Goal: Task Accomplishment & Management: Manage account settings

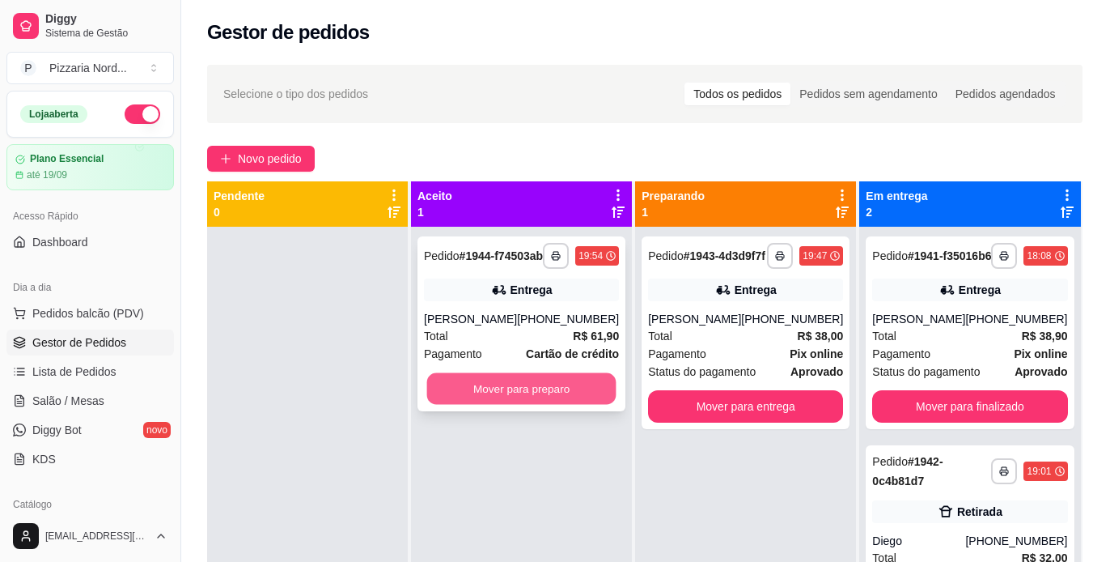
click at [542, 405] on button "Mover para preparo" at bounding box center [521, 389] width 189 height 32
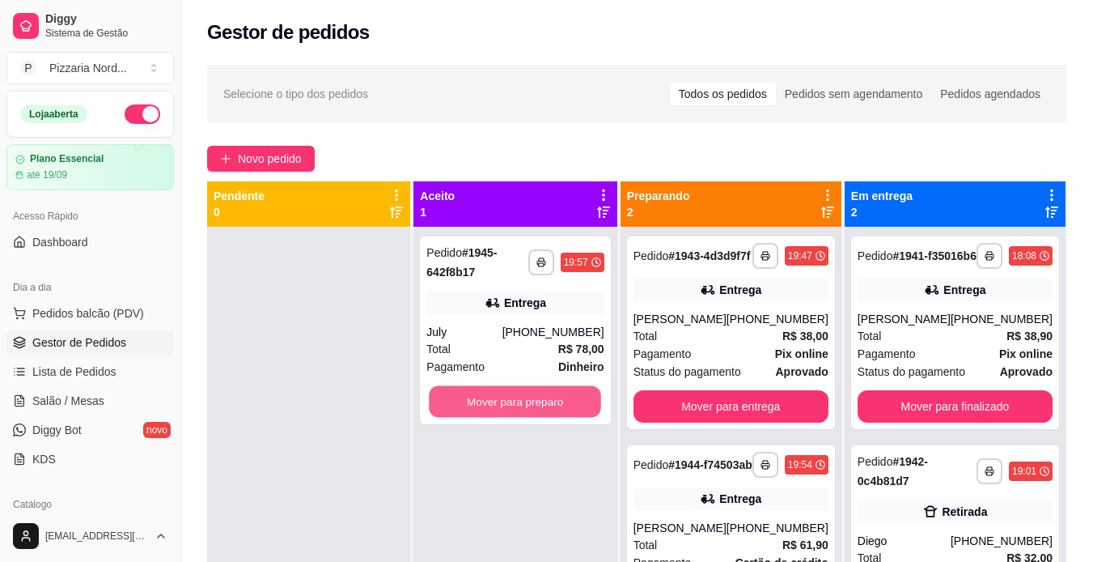
click at [542, 406] on button "Mover para preparo" at bounding box center [516, 402] width 172 height 32
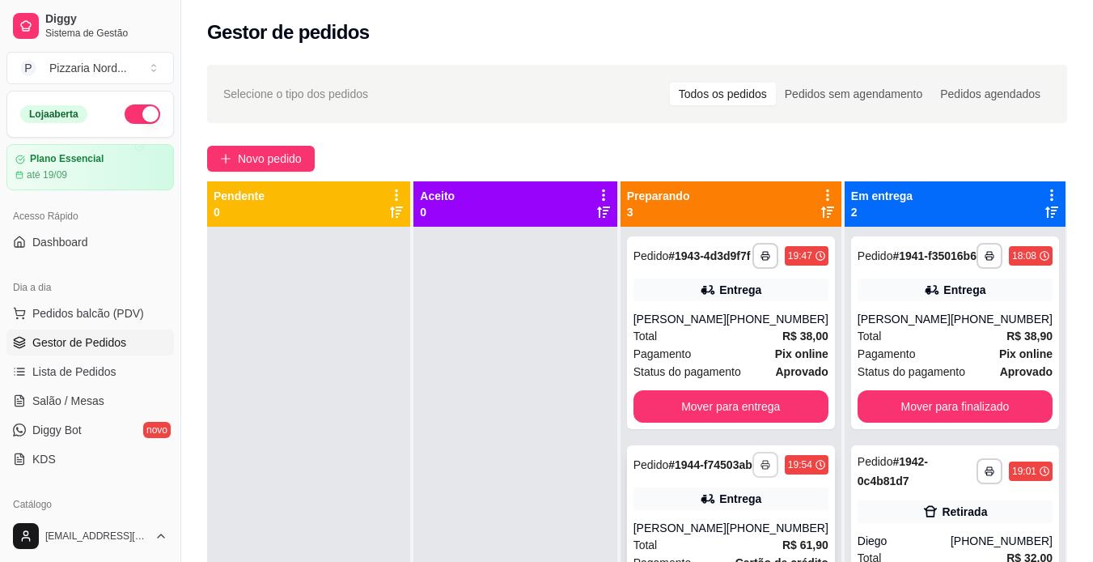
click at [753, 477] on button "button" at bounding box center [766, 465] width 26 height 26
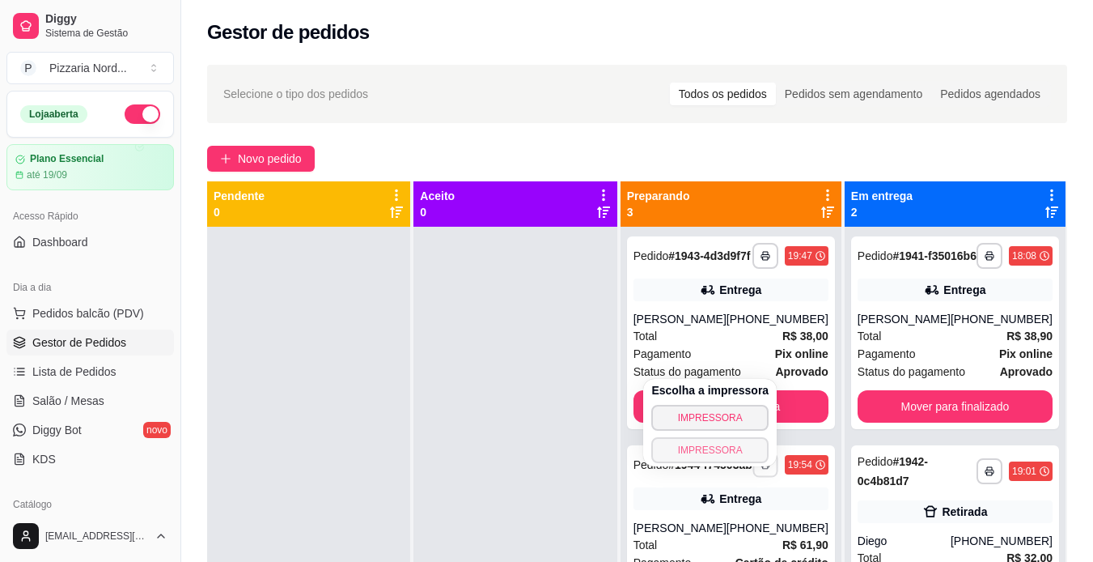
click at [698, 450] on button "IMPRESSORA" at bounding box center [709, 450] width 117 height 26
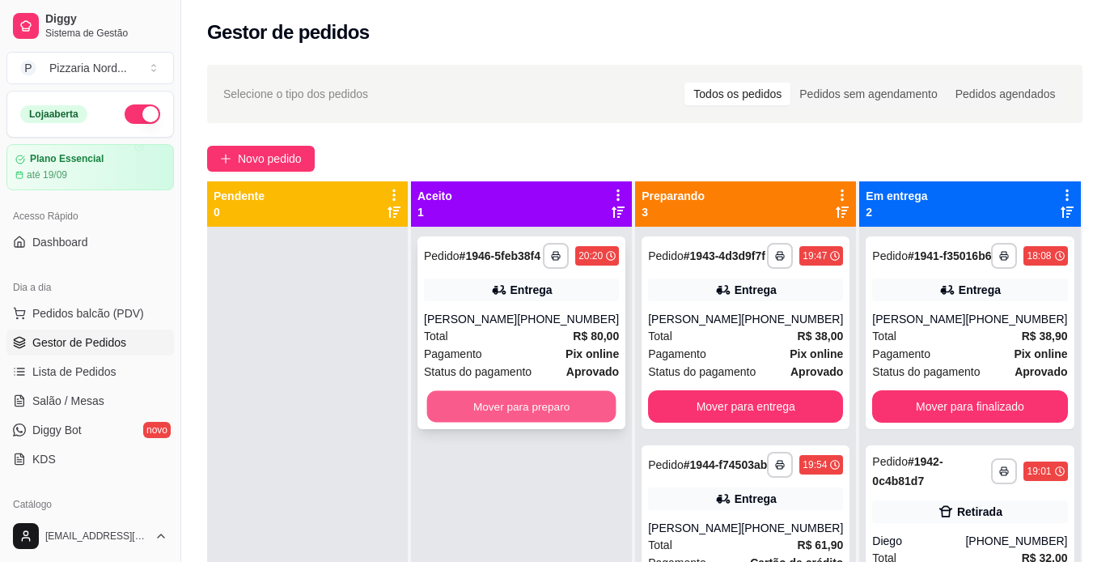
click at [577, 414] on button "Mover para preparo" at bounding box center [521, 407] width 189 height 32
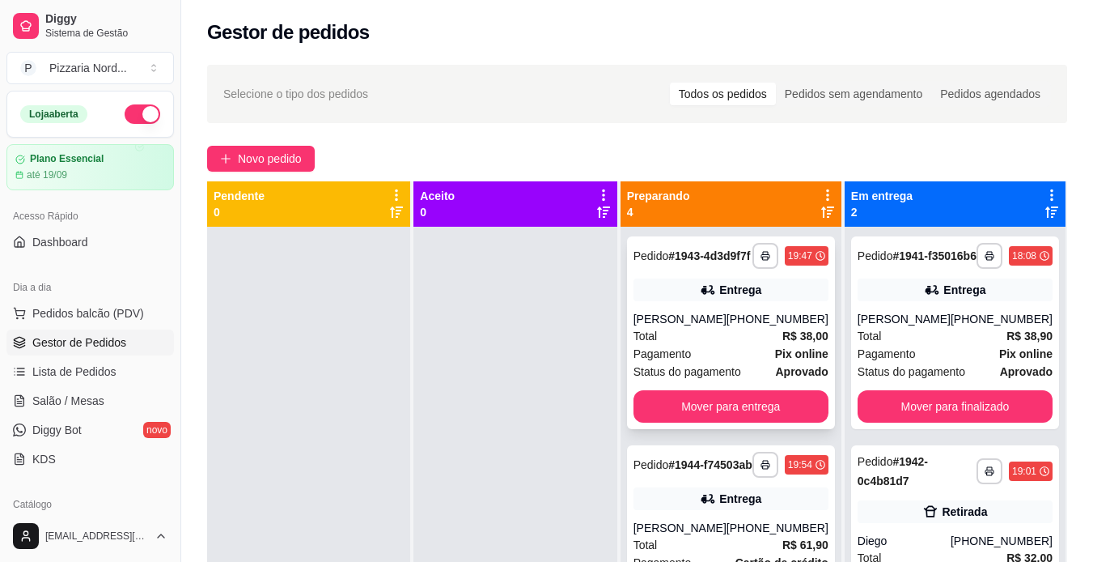
click at [794, 327] on div "[PHONE_NUMBER]" at bounding box center [778, 319] width 102 height 16
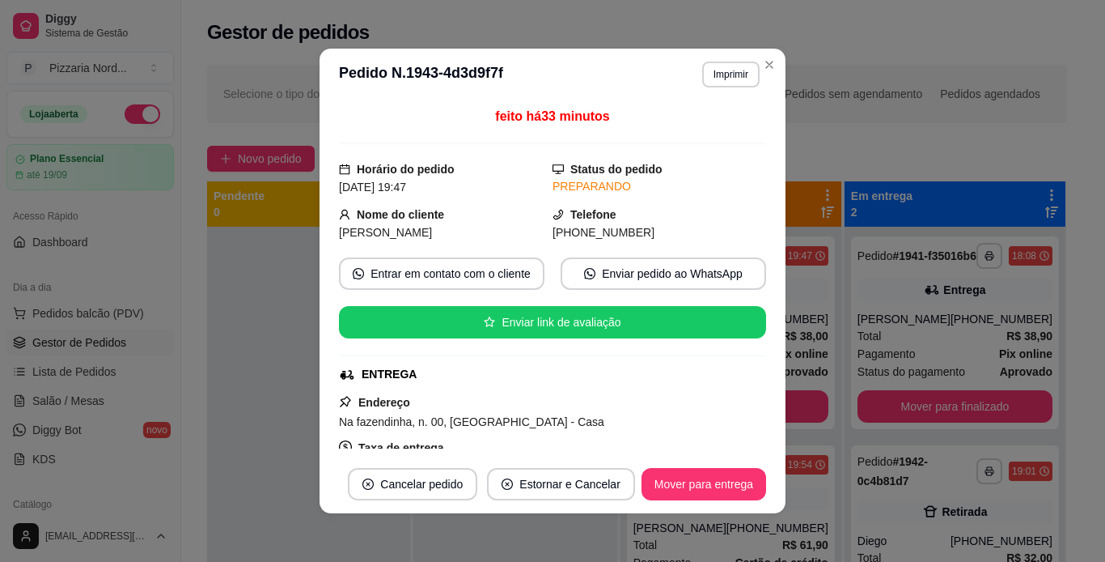
scroll to position [134, 0]
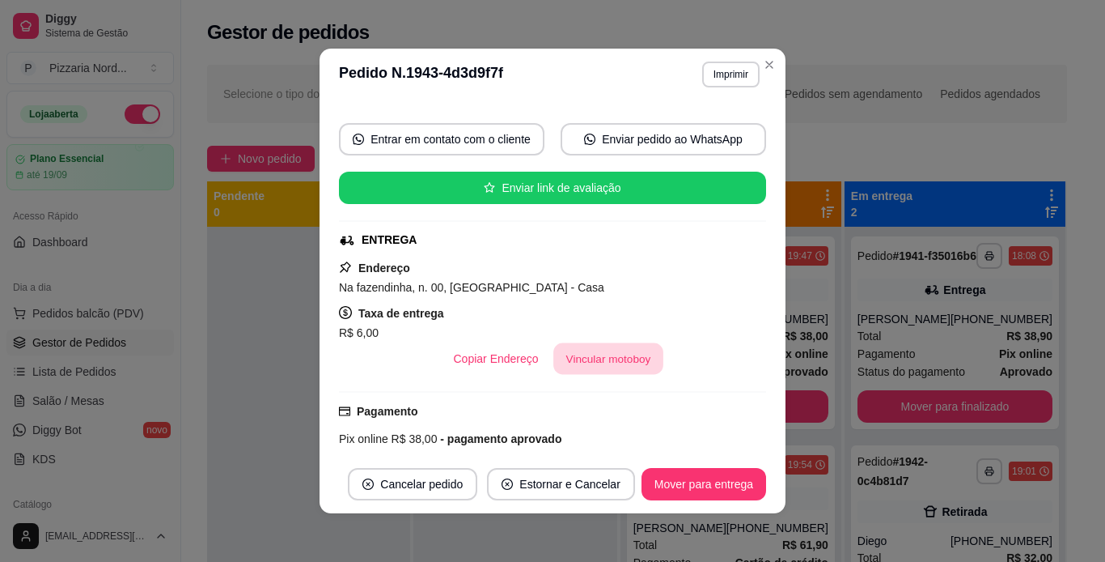
click at [584, 357] on button "Vincular motoboy" at bounding box center [609, 359] width 110 height 32
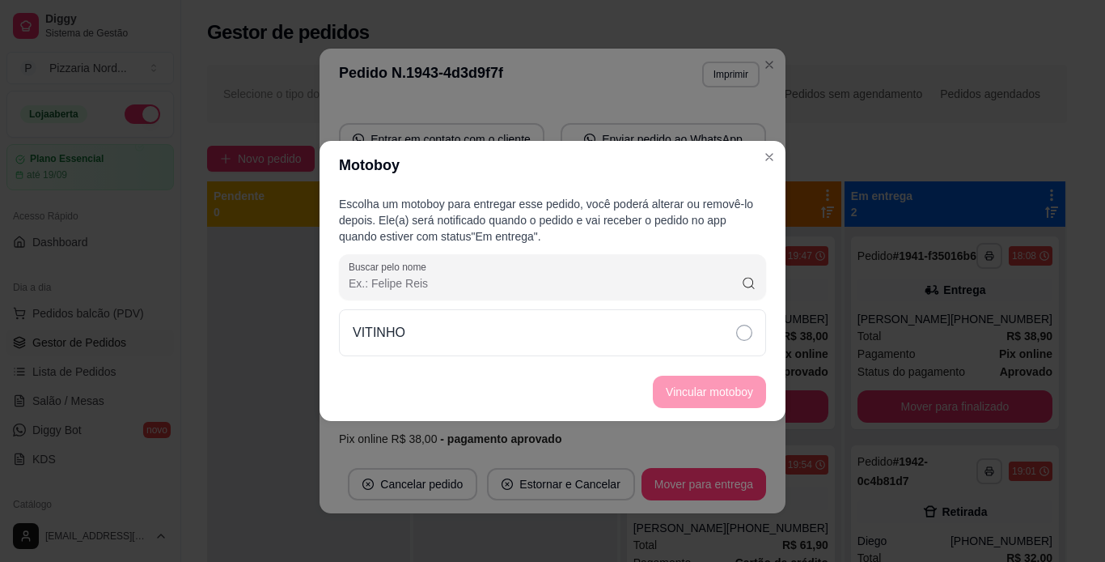
click at [554, 343] on div "VITINHO" at bounding box center [552, 332] width 427 height 47
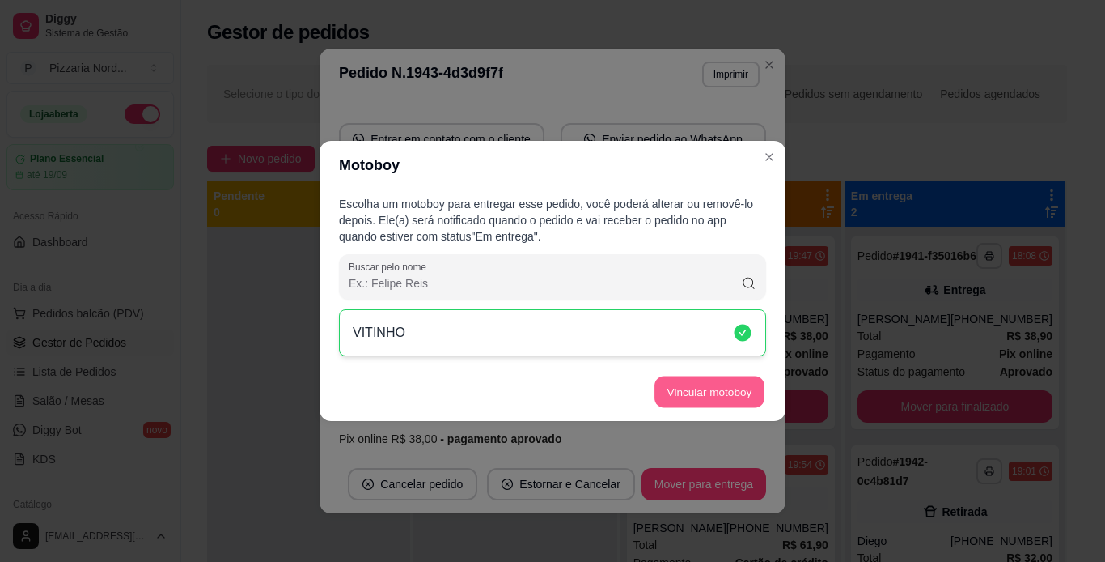
click at [752, 393] on button "Vincular motoboy" at bounding box center [710, 392] width 110 height 32
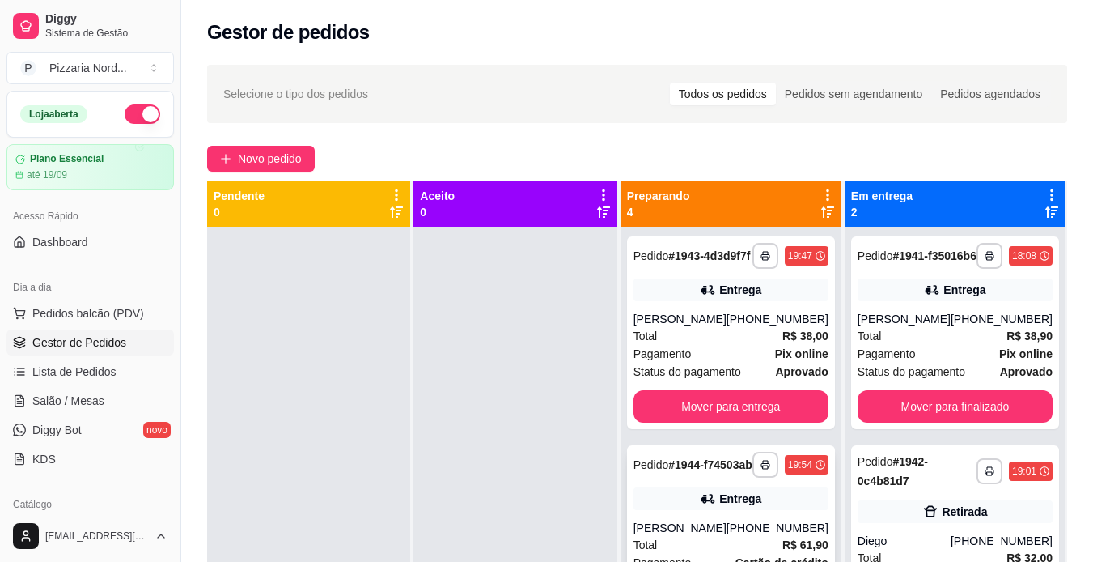
click at [715, 538] on div "**********" at bounding box center [731, 532] width 208 height 175
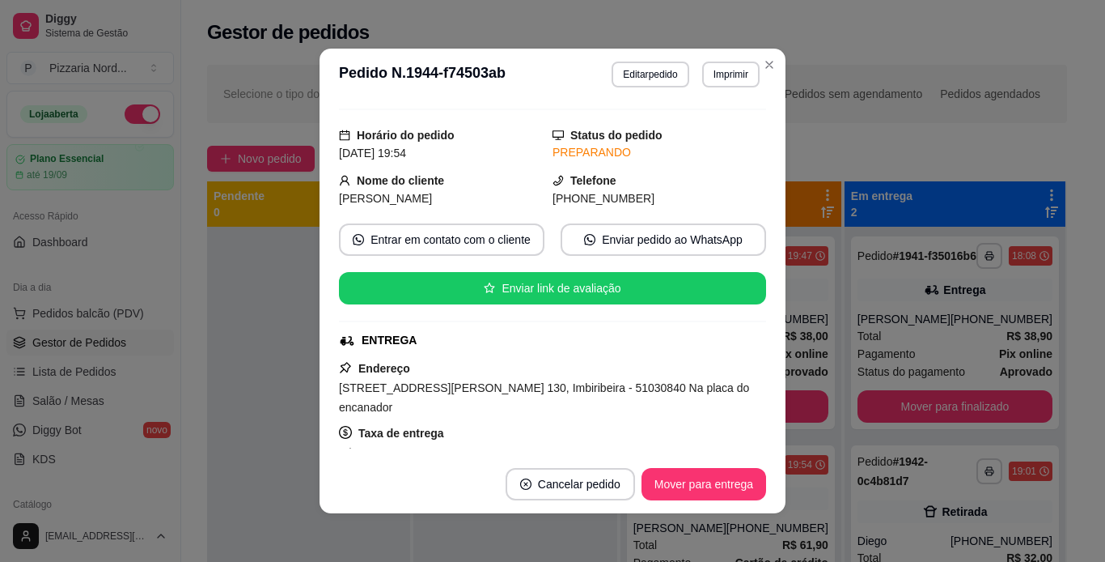
scroll to position [214, 0]
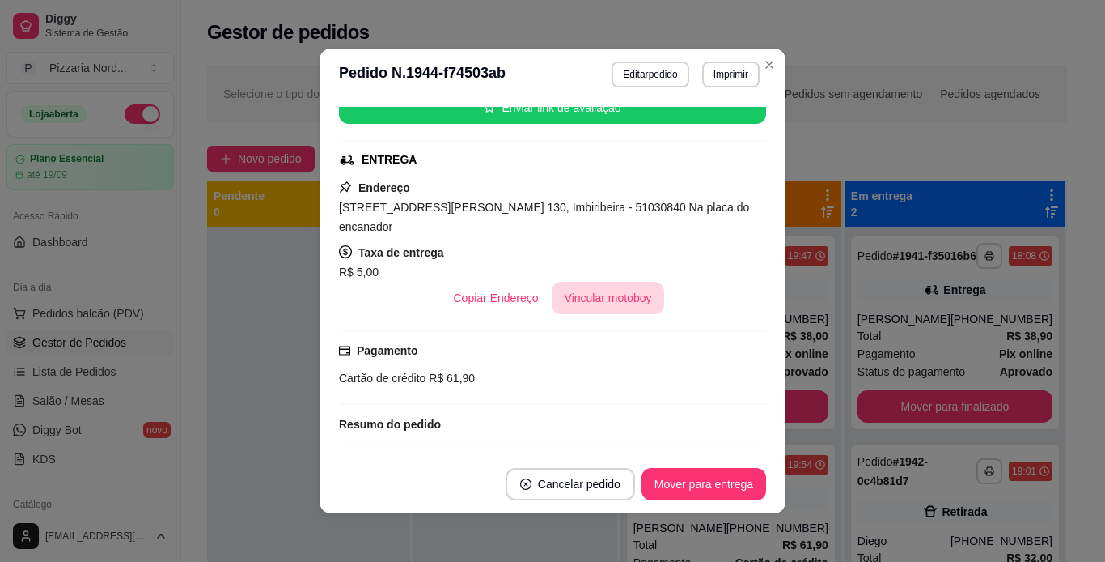
click at [617, 294] on button "Vincular motoboy" at bounding box center [608, 298] width 113 height 32
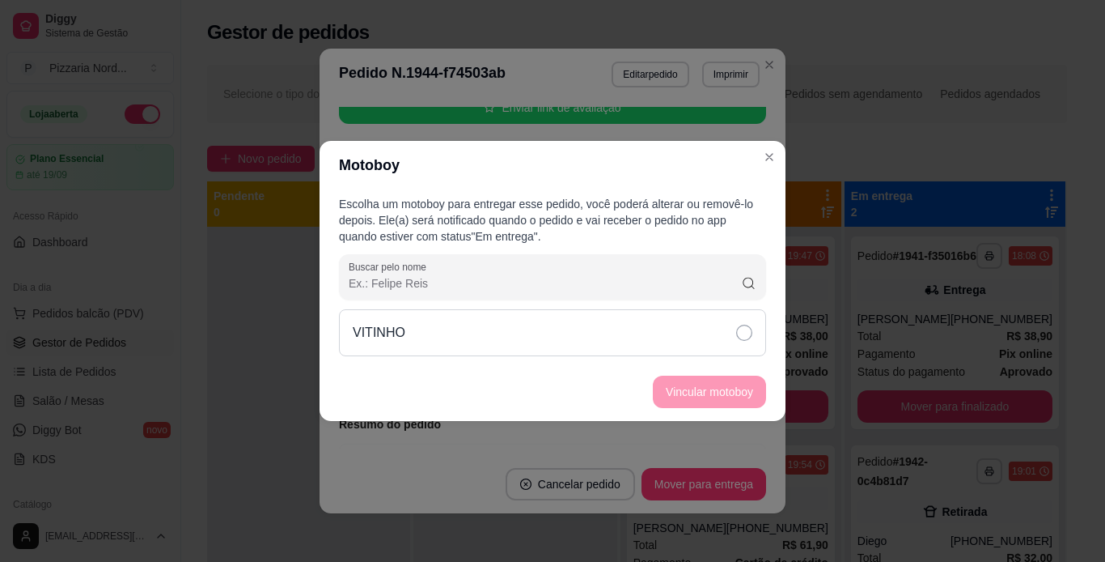
click at [527, 348] on div "VITINHO" at bounding box center [552, 332] width 427 height 47
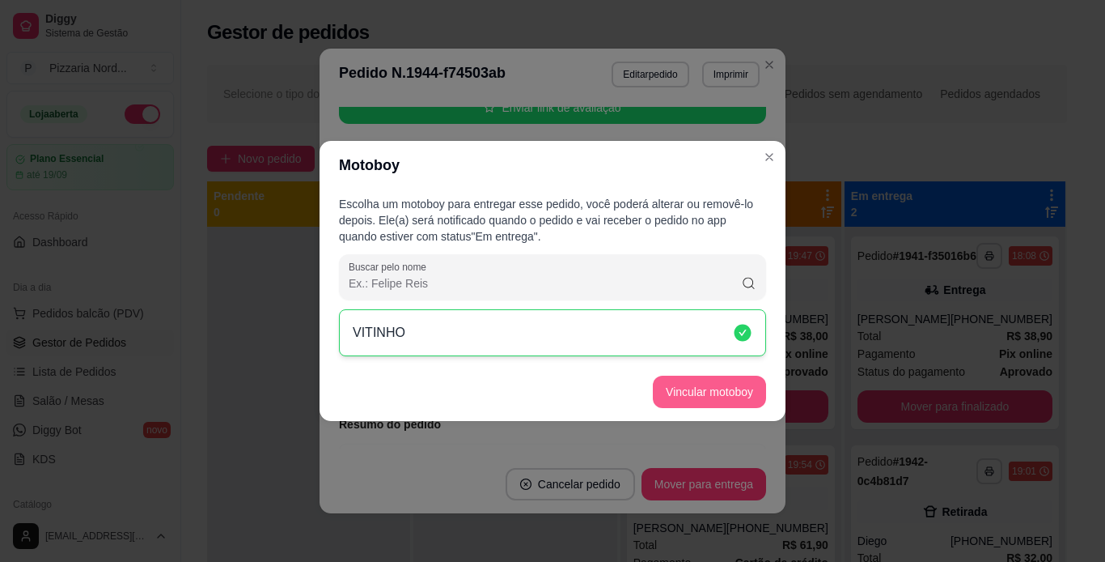
click at [675, 394] on button "Vincular motoboy" at bounding box center [709, 392] width 113 height 32
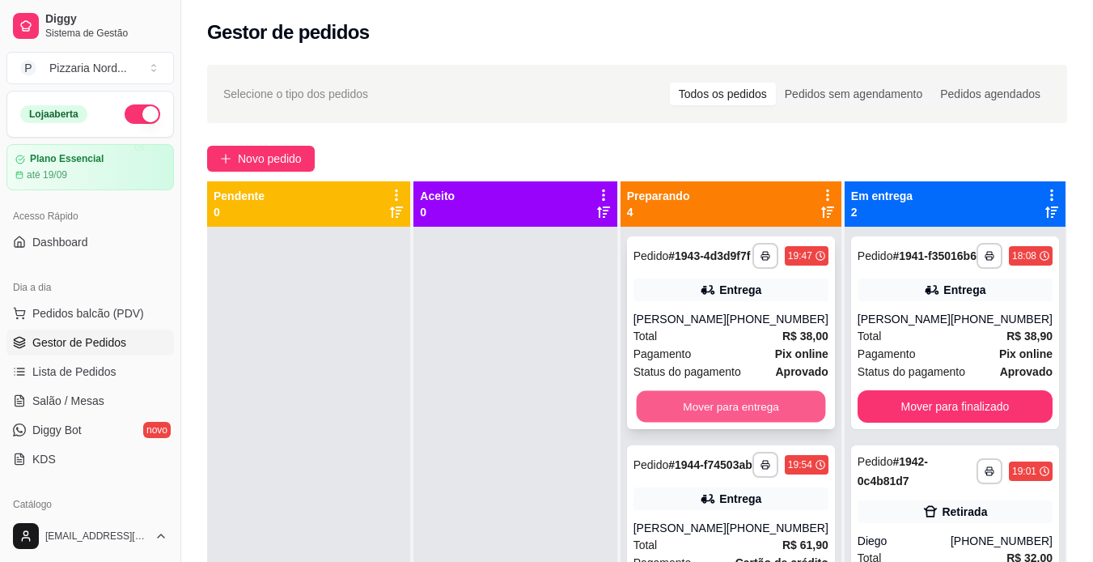
click at [690, 413] on button "Mover para entrega" at bounding box center [730, 407] width 189 height 32
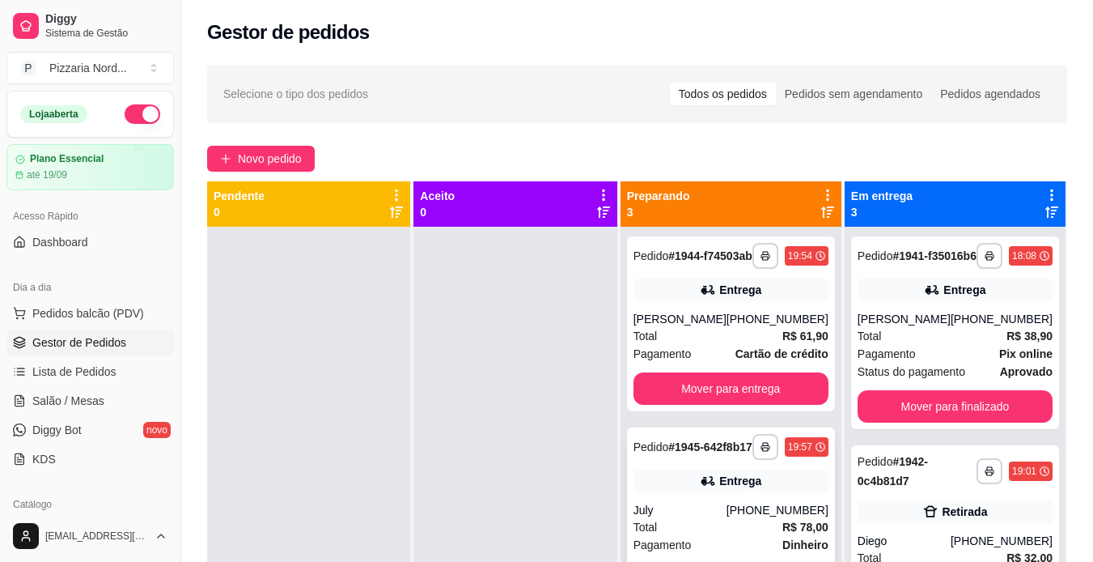
click at [751, 491] on div "**********" at bounding box center [731, 514] width 208 height 175
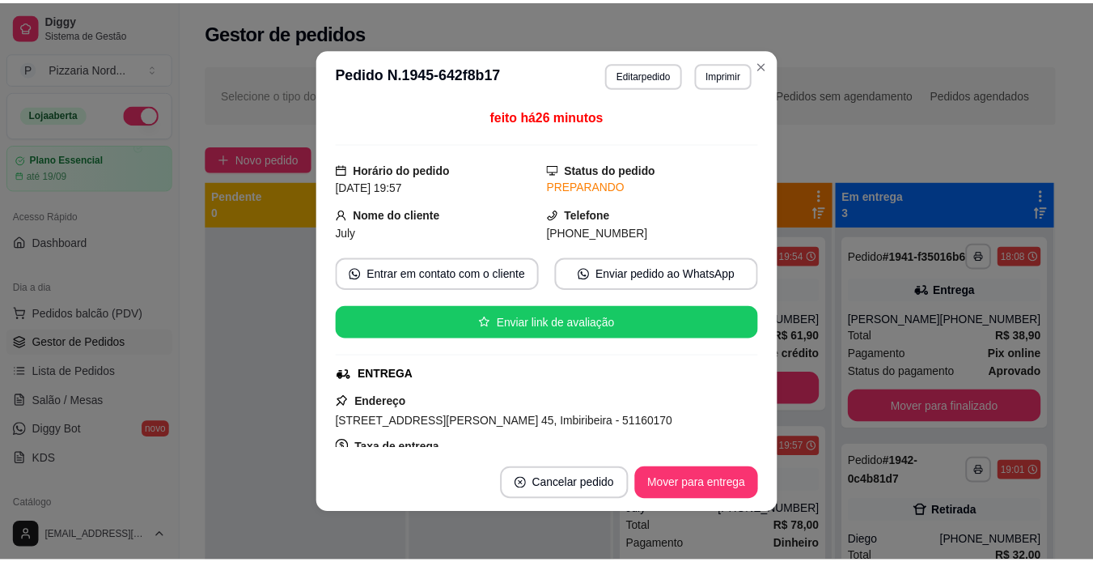
scroll to position [110, 0]
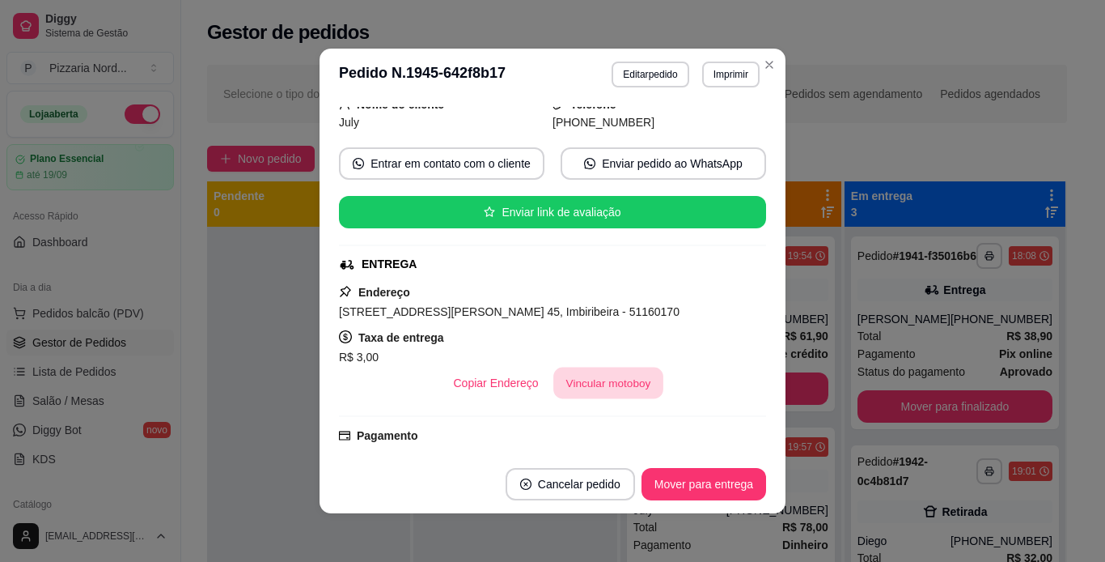
click at [568, 391] on button "Vincular motoboy" at bounding box center [609, 383] width 110 height 32
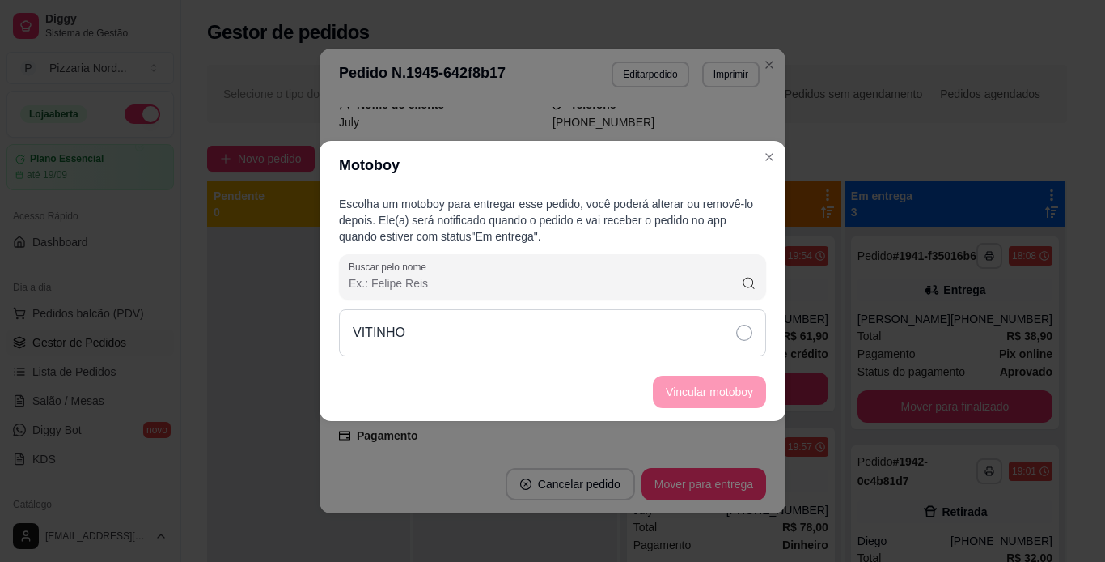
click at [626, 333] on div "VITINHO" at bounding box center [552, 332] width 427 height 47
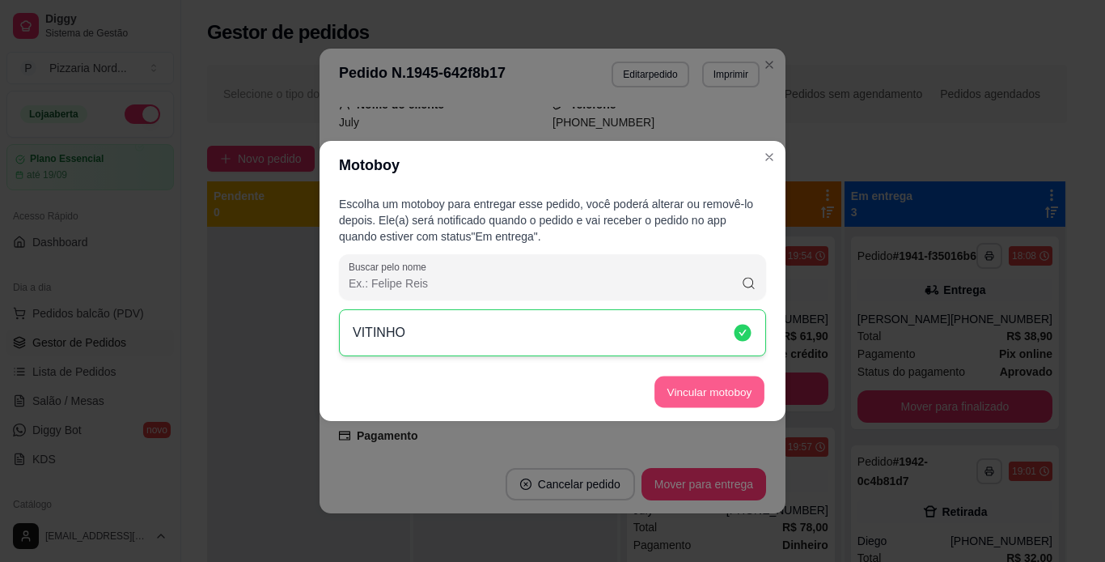
click at [690, 394] on button "Vincular motoboy" at bounding box center [710, 392] width 110 height 32
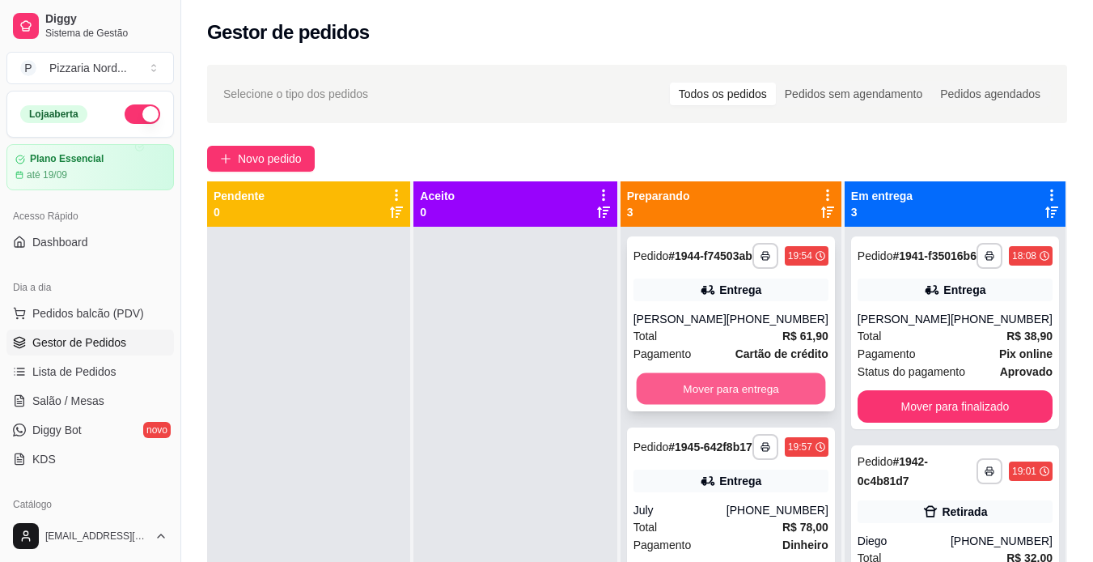
click at [695, 405] on button "Mover para entrega" at bounding box center [730, 389] width 189 height 32
click at [725, 402] on button "Mover para entrega" at bounding box center [730, 389] width 189 height 32
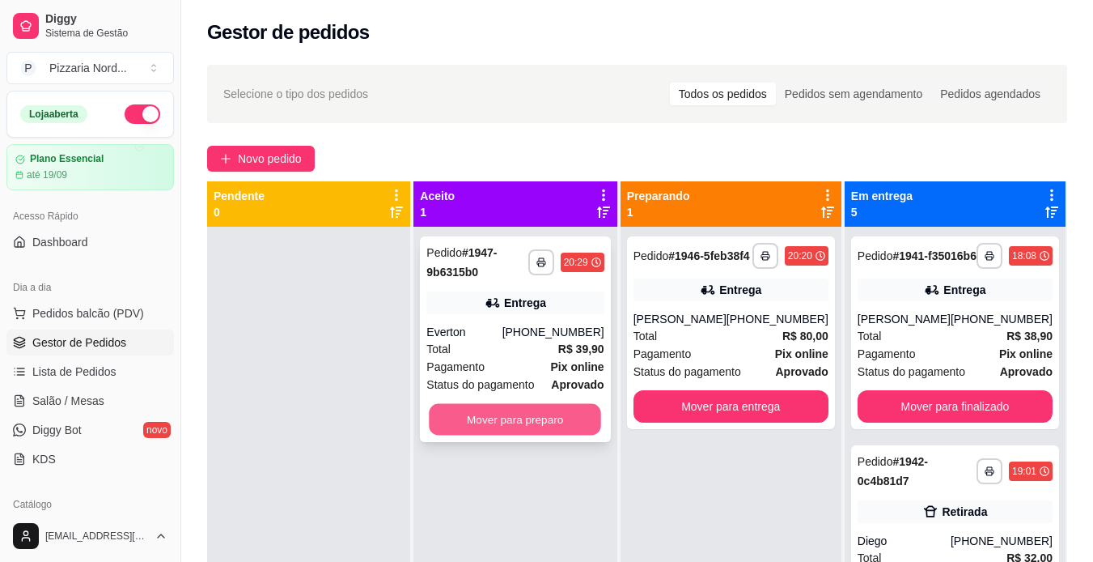
click at [589, 413] on button "Mover para preparo" at bounding box center [516, 420] width 172 height 32
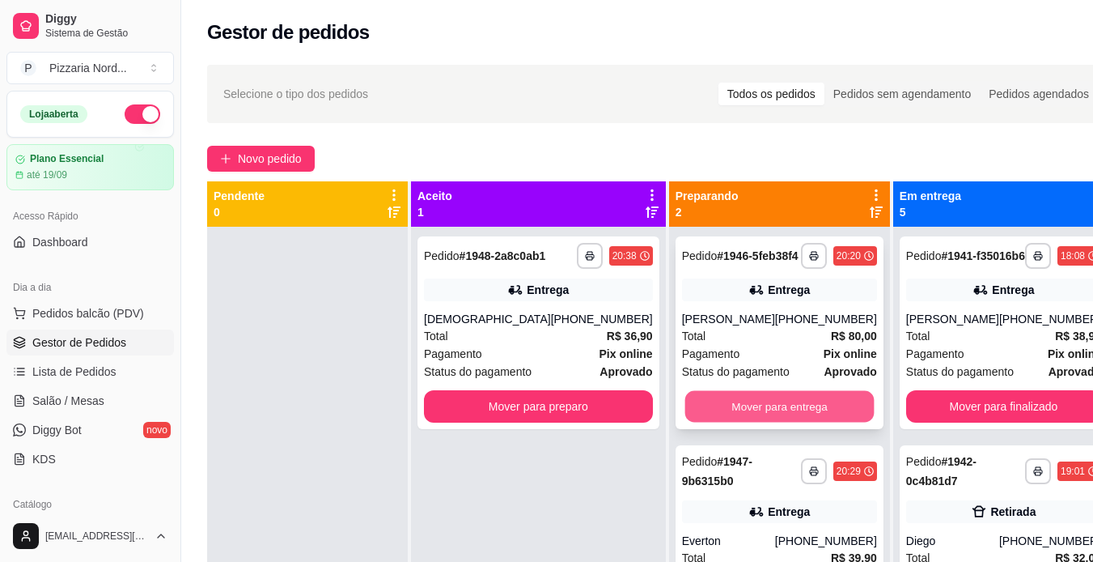
click at [712, 420] on button "Mover para entrega" at bounding box center [779, 407] width 189 height 32
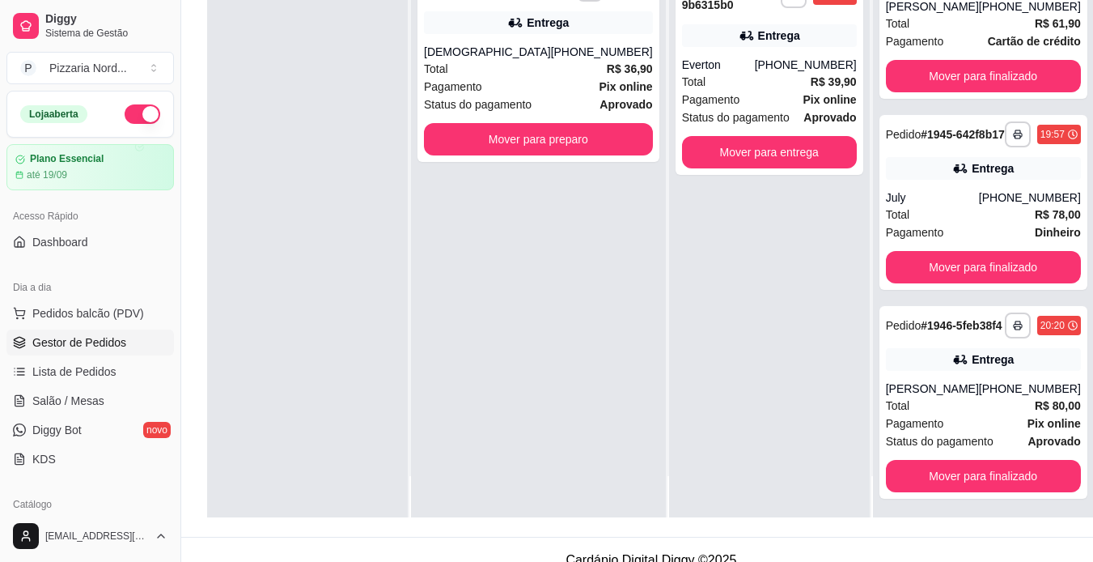
scroll to position [45, 0]
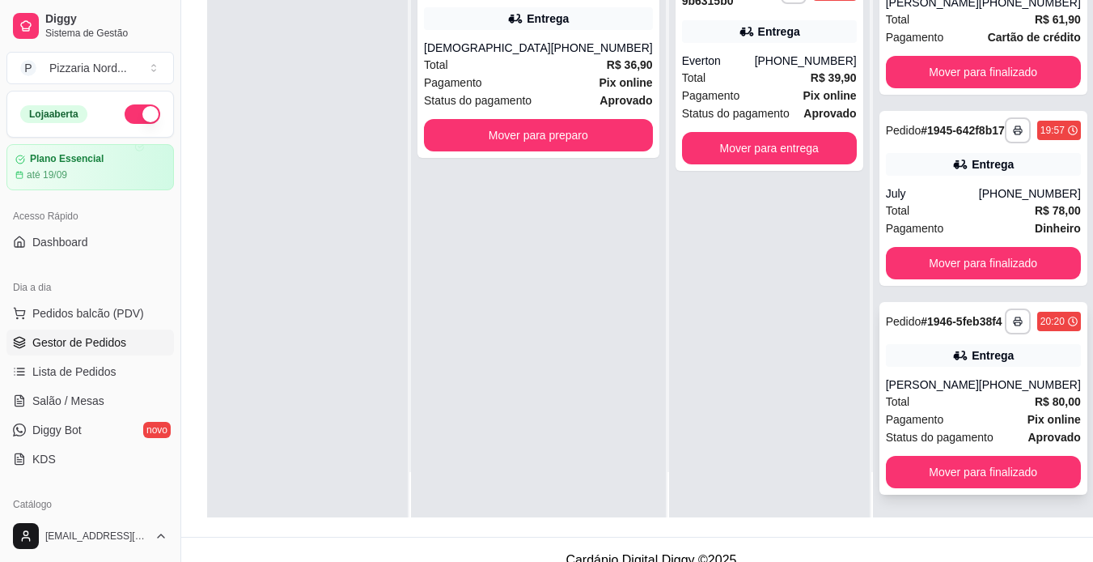
click at [942, 401] on div "Total R$ 80,00" at bounding box center [983, 401] width 195 height 18
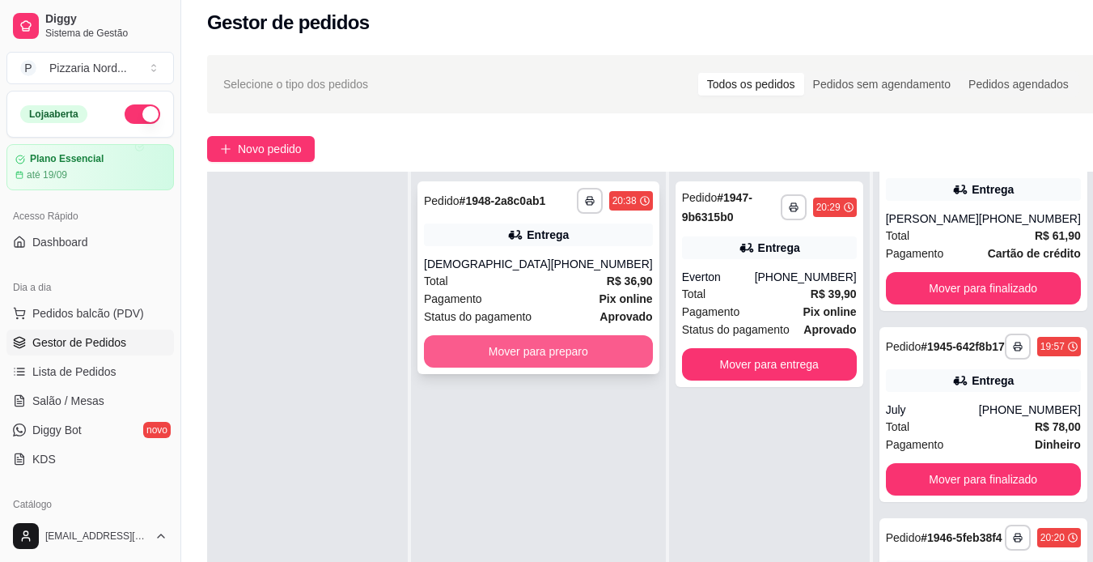
click at [499, 348] on button "Mover para preparo" at bounding box center [538, 351] width 229 height 32
click at [503, 360] on button "Mover para preparo" at bounding box center [538, 352] width 222 height 32
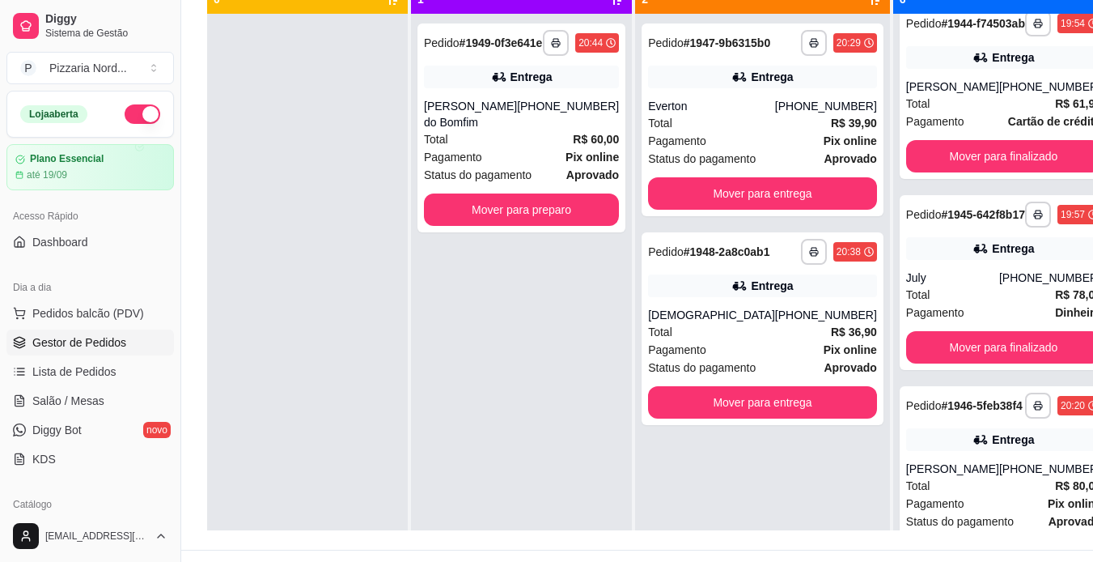
scroll to position [766, 0]
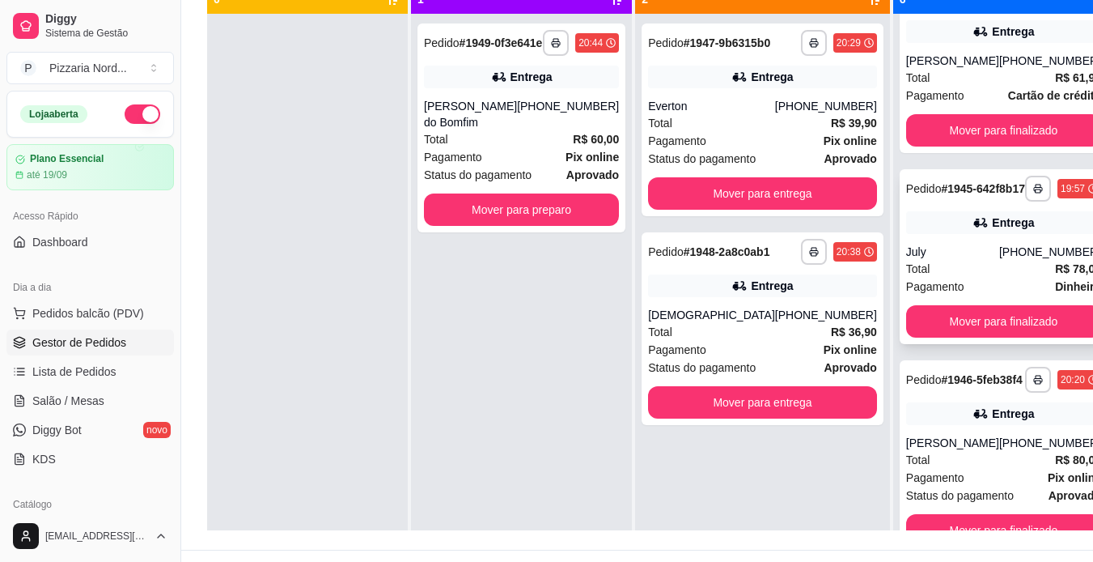
click at [1055, 280] on strong "Dinheiro" at bounding box center [1078, 286] width 46 height 13
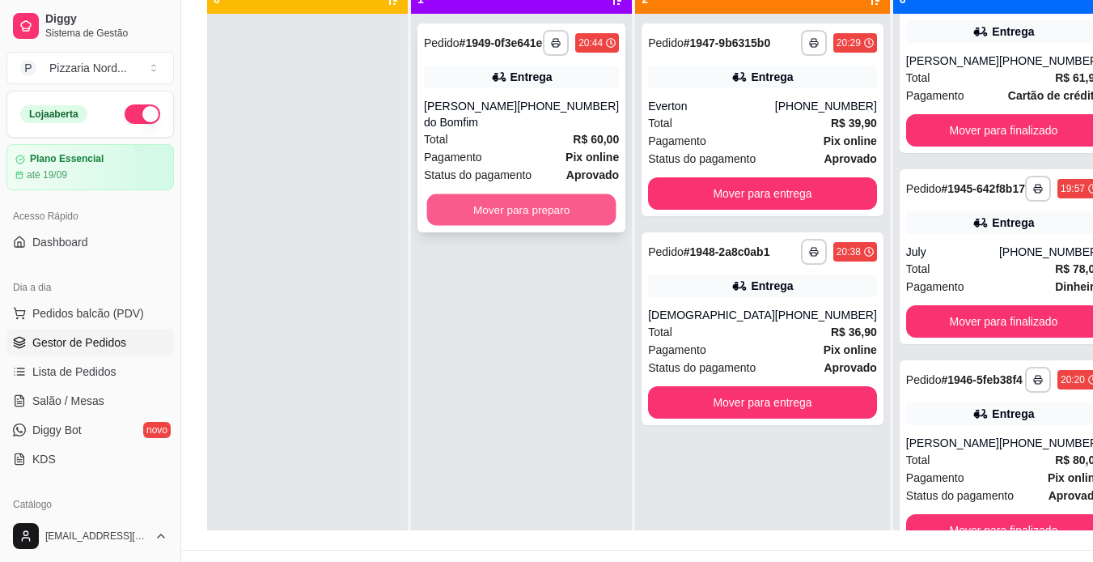
click at [546, 226] on button "Mover para preparo" at bounding box center [521, 210] width 189 height 32
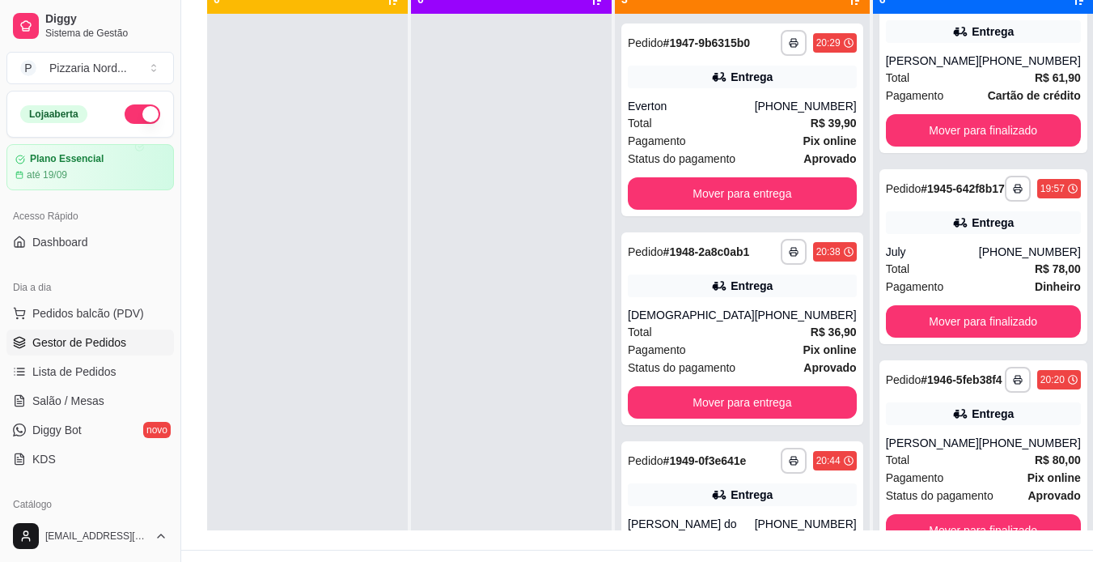
scroll to position [0, 0]
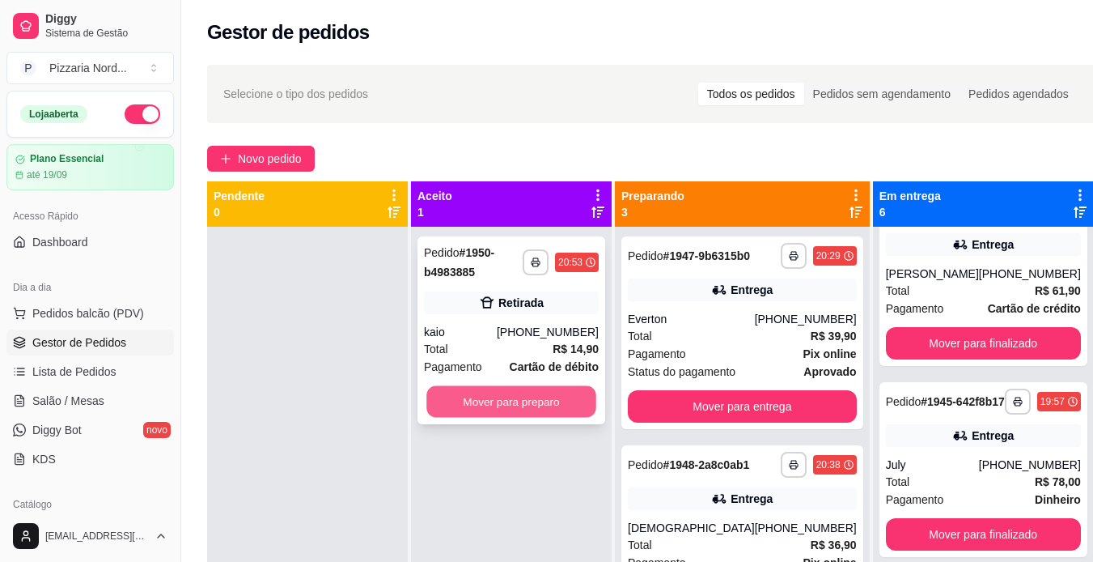
click at [510, 397] on button "Mover para preparo" at bounding box center [511, 402] width 170 height 32
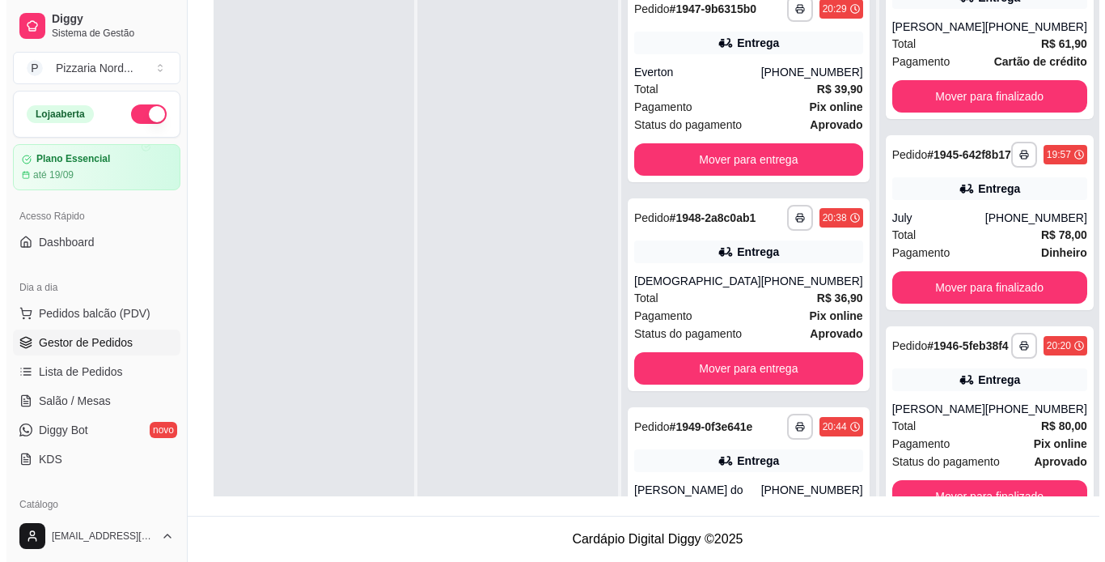
scroll to position [45, 0]
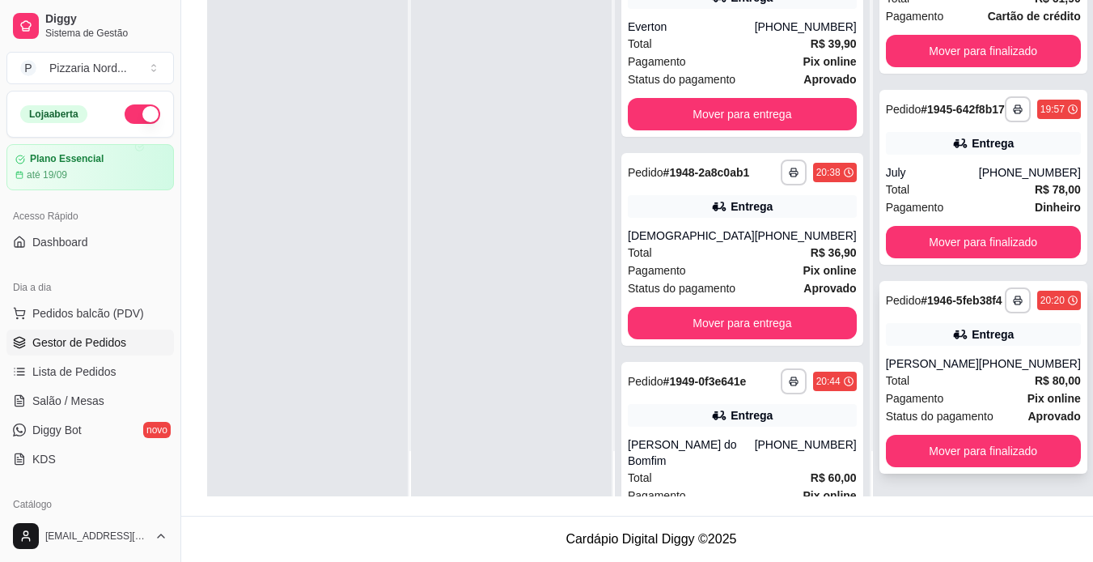
click at [979, 360] on div "[PHONE_NUMBER]" at bounding box center [1030, 363] width 102 height 16
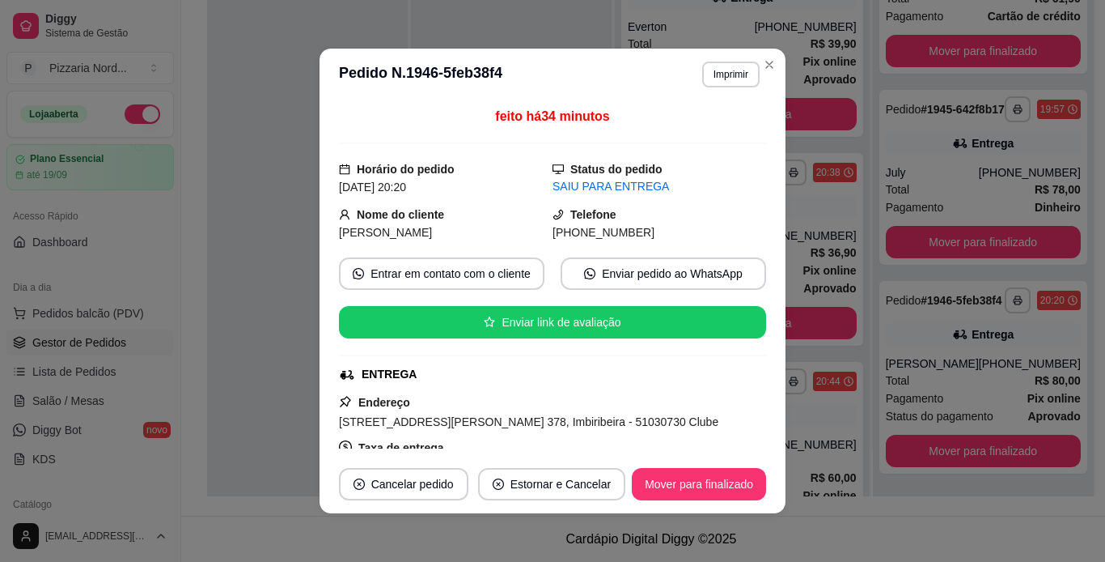
scroll to position [142, 0]
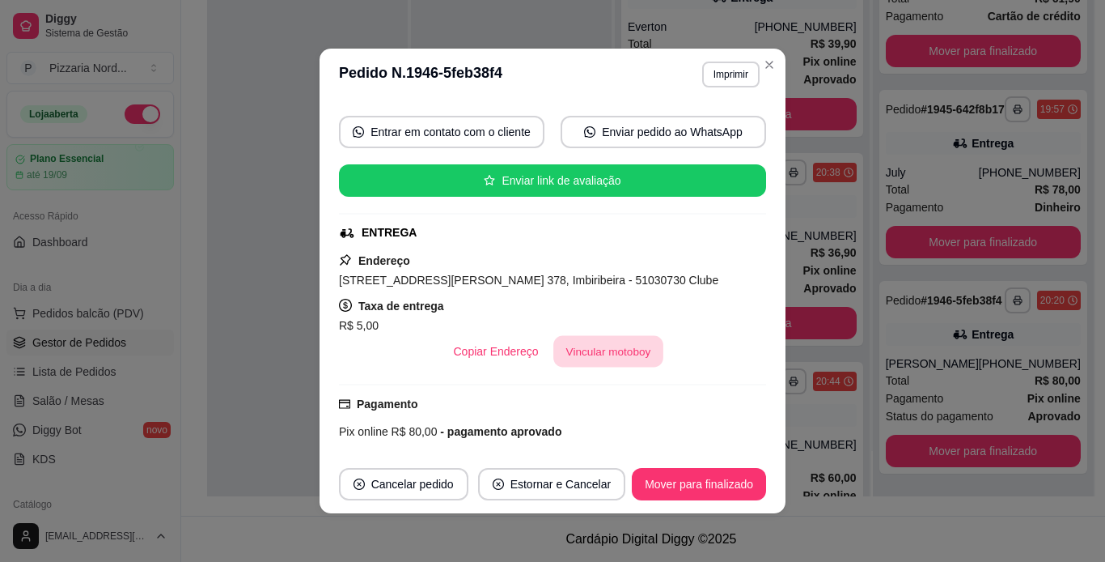
click at [604, 340] on button "Vincular motoboy" at bounding box center [609, 352] width 110 height 32
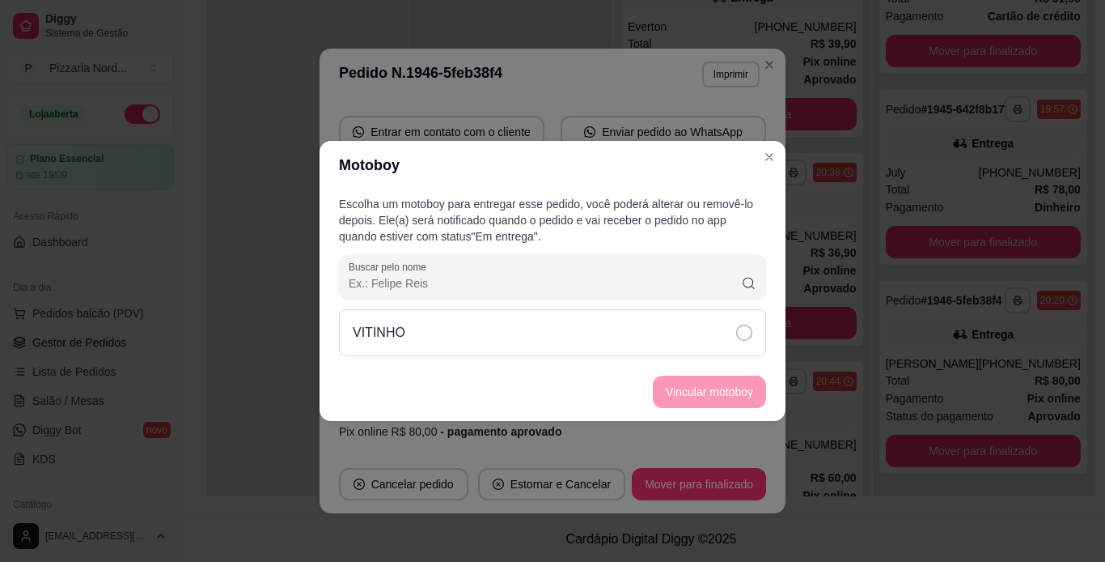
click at [511, 317] on div "VITINHO" at bounding box center [552, 332] width 427 height 47
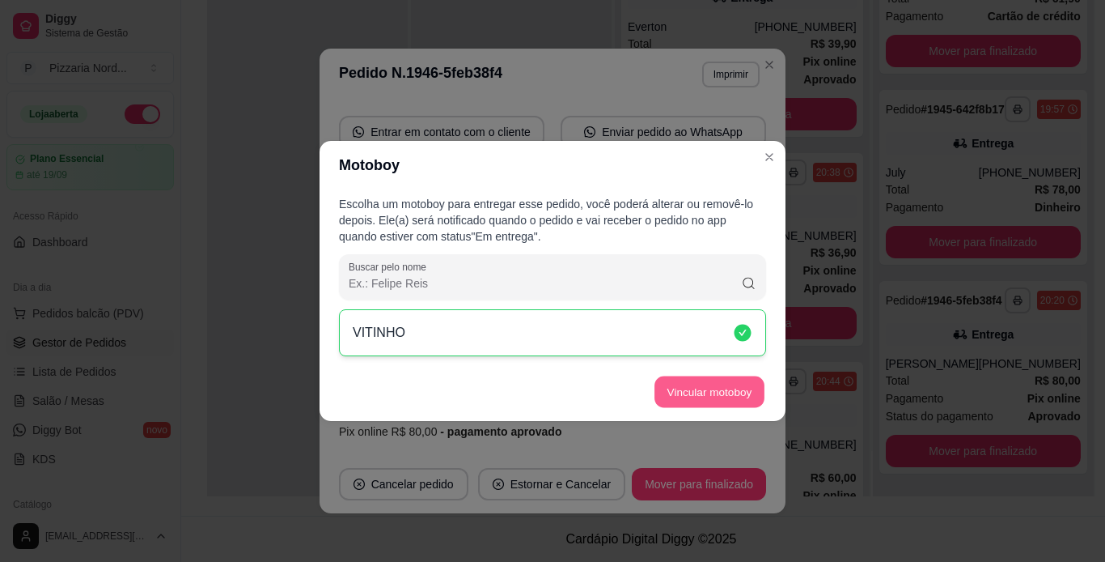
click at [691, 389] on button "Vincular motoboy" at bounding box center [710, 392] width 110 height 32
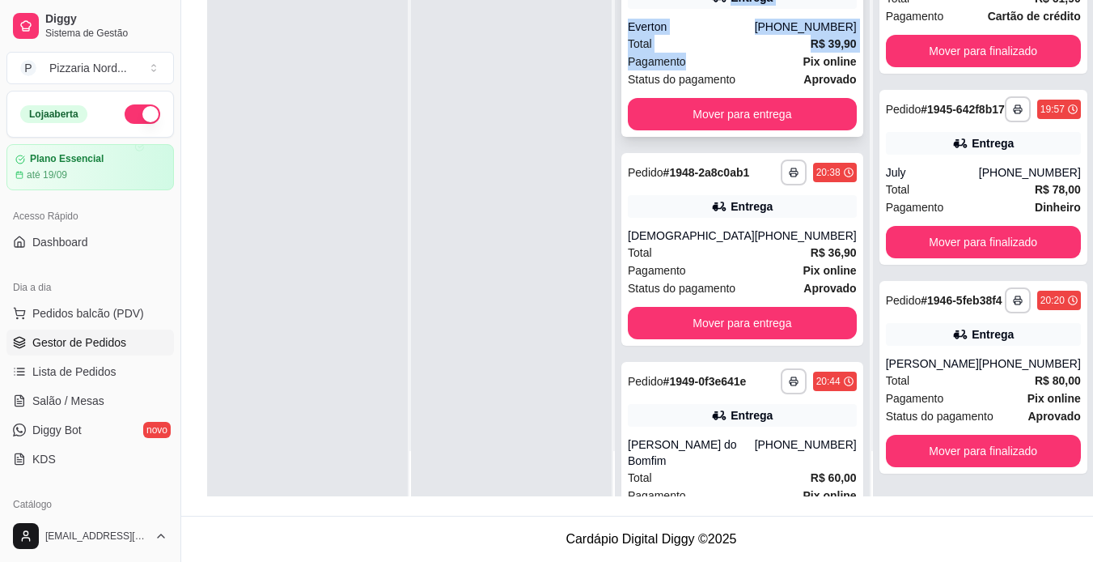
drag, startPoint x: 594, startPoint y: 12, endPoint x: 748, endPoint y: 76, distance: 166.5
click at [748, 76] on div "**********" at bounding box center [651, 215] width 889 height 562
click at [748, 70] on div "Pagamento Pix online" at bounding box center [742, 62] width 229 height 18
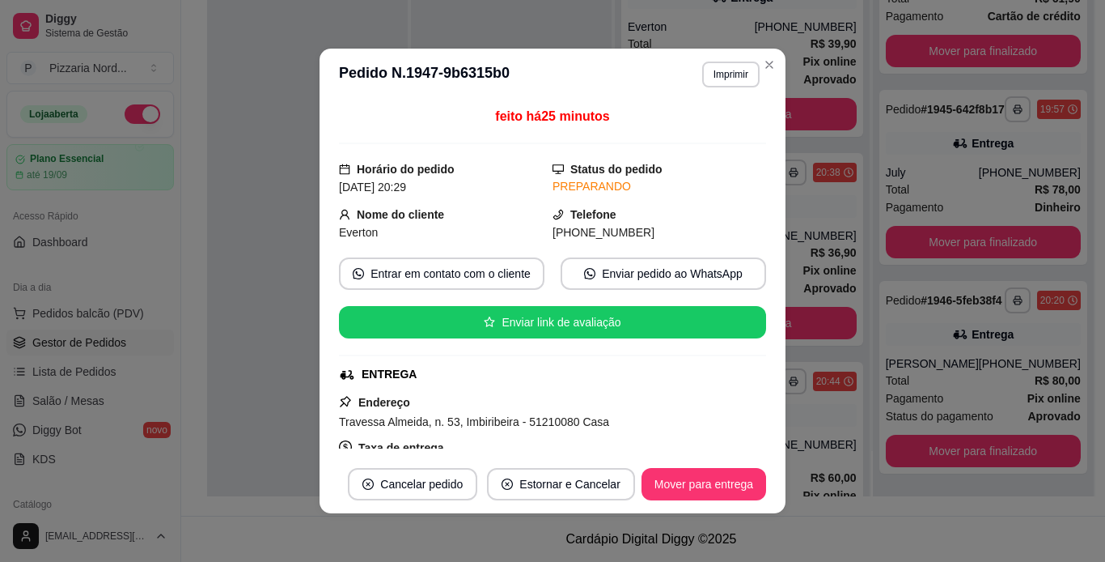
scroll to position [121, 0]
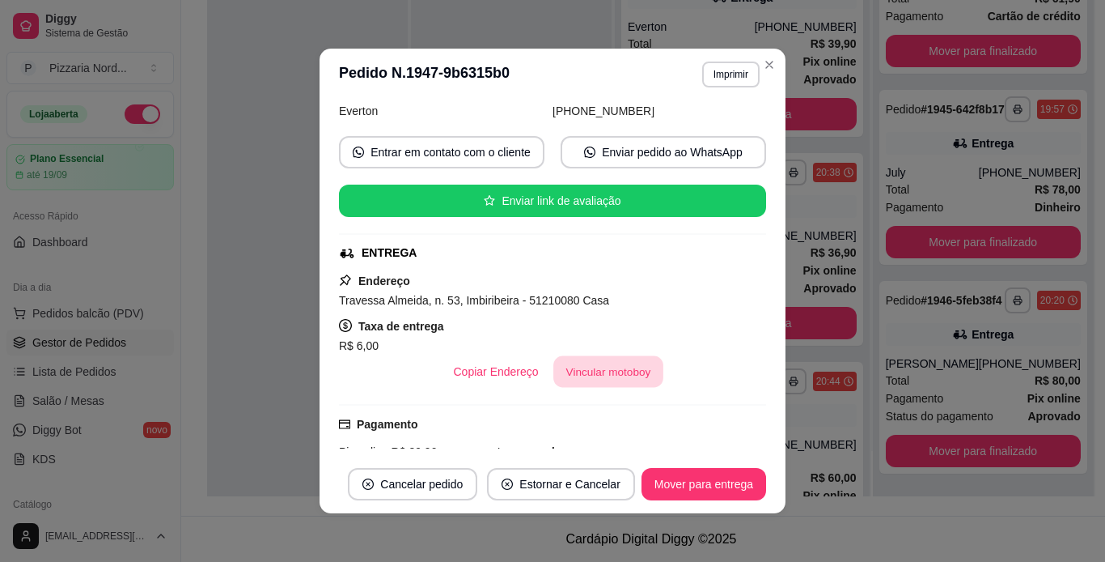
click at [563, 366] on button "Vincular motoboy" at bounding box center [609, 372] width 110 height 32
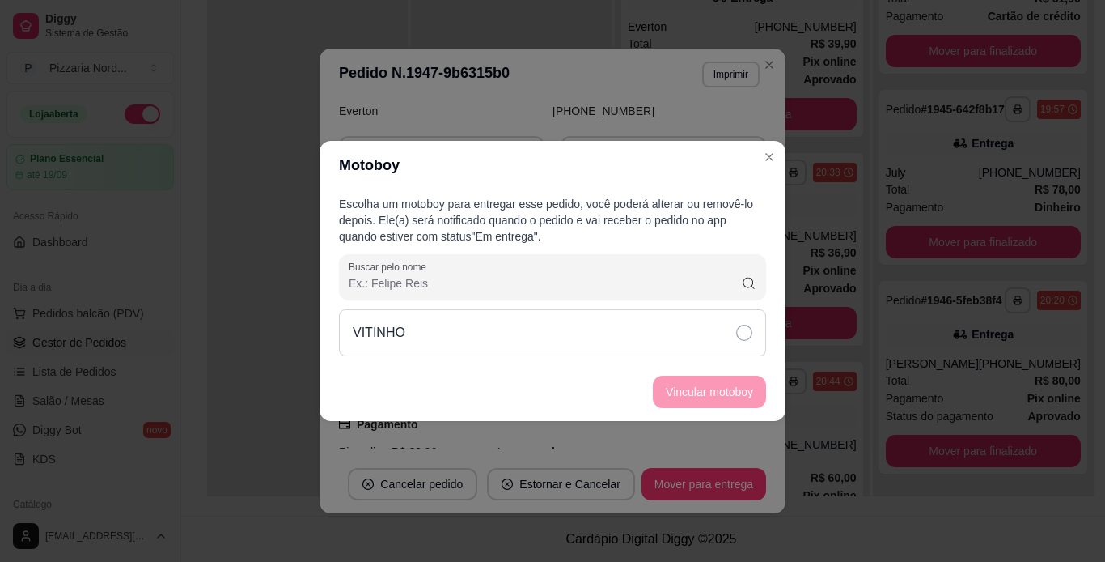
click at [566, 333] on div "VITINHO" at bounding box center [552, 332] width 427 height 47
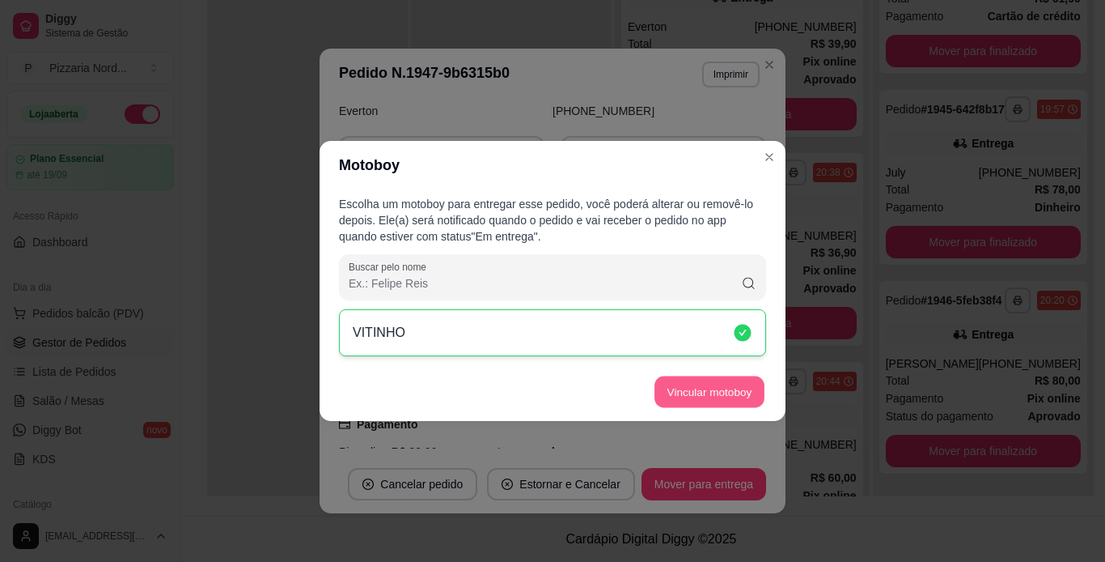
click at [679, 386] on button "Vincular motoboy" at bounding box center [710, 392] width 110 height 32
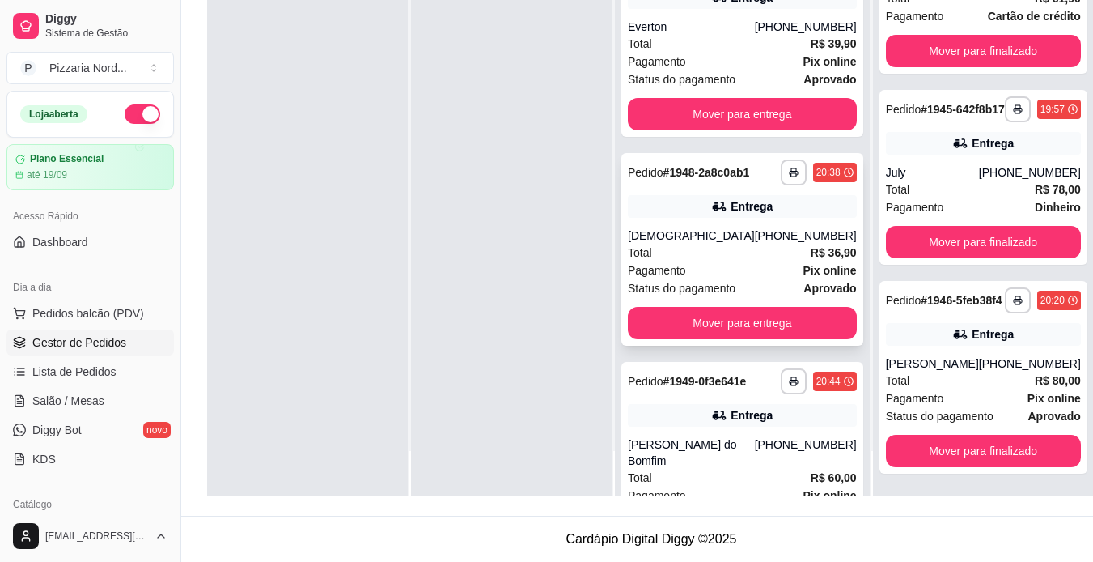
click at [725, 261] on div "Total R$ 36,90" at bounding box center [742, 253] width 229 height 18
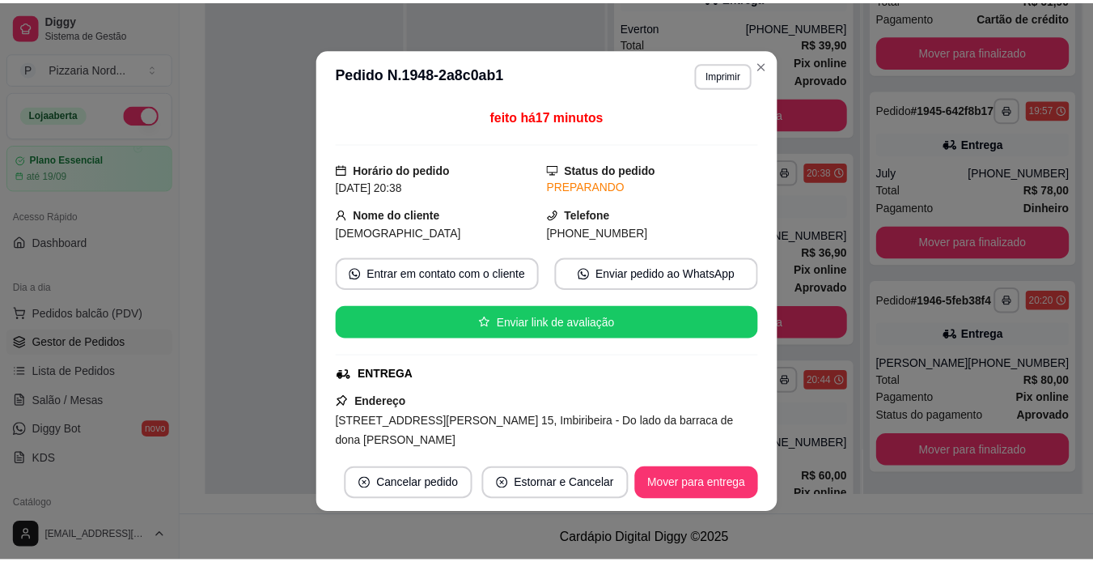
scroll to position [187, 0]
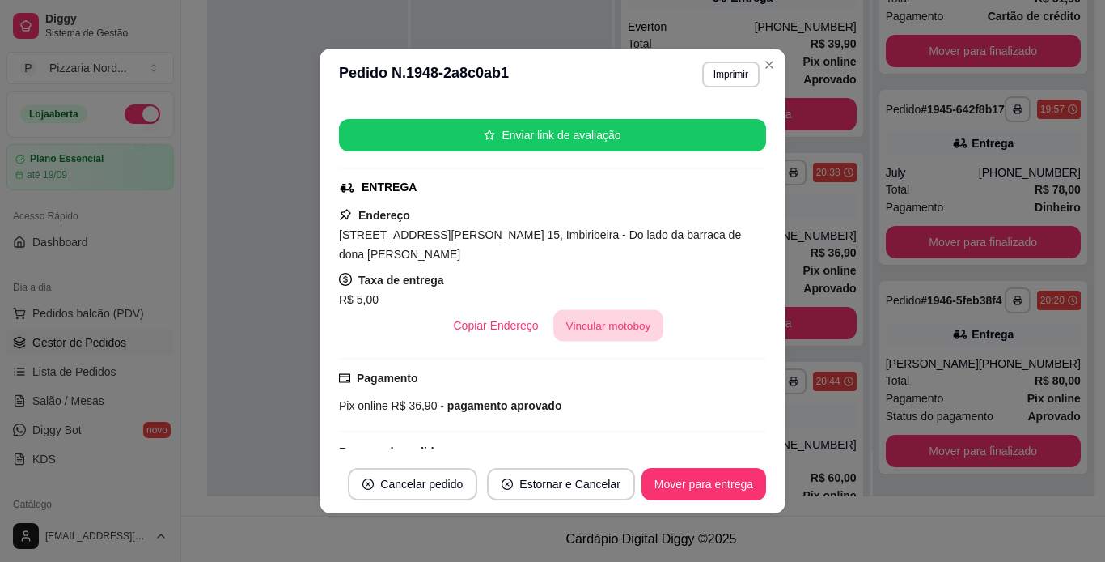
click at [604, 330] on button "Vincular motoboy" at bounding box center [609, 326] width 110 height 32
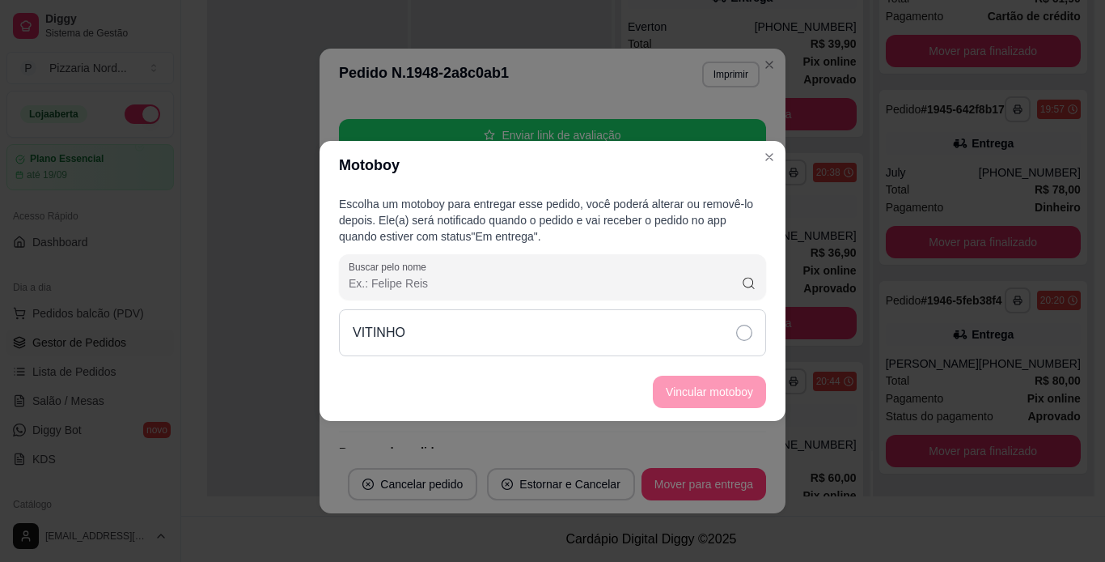
click at [573, 346] on div "VITINHO" at bounding box center [552, 332] width 427 height 47
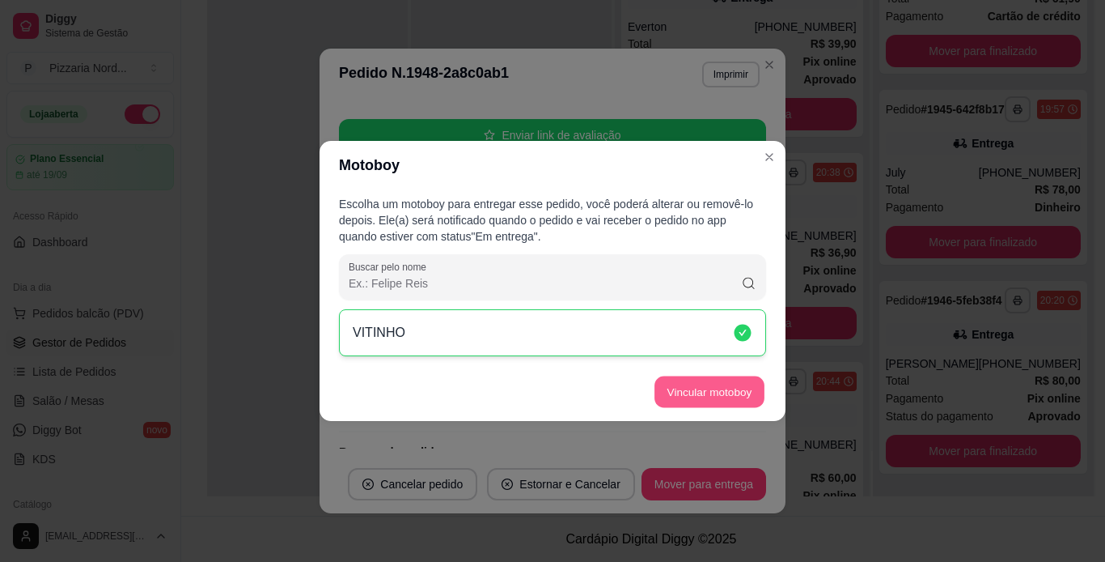
click at [699, 388] on button "Vincular motoboy" at bounding box center [710, 392] width 110 height 32
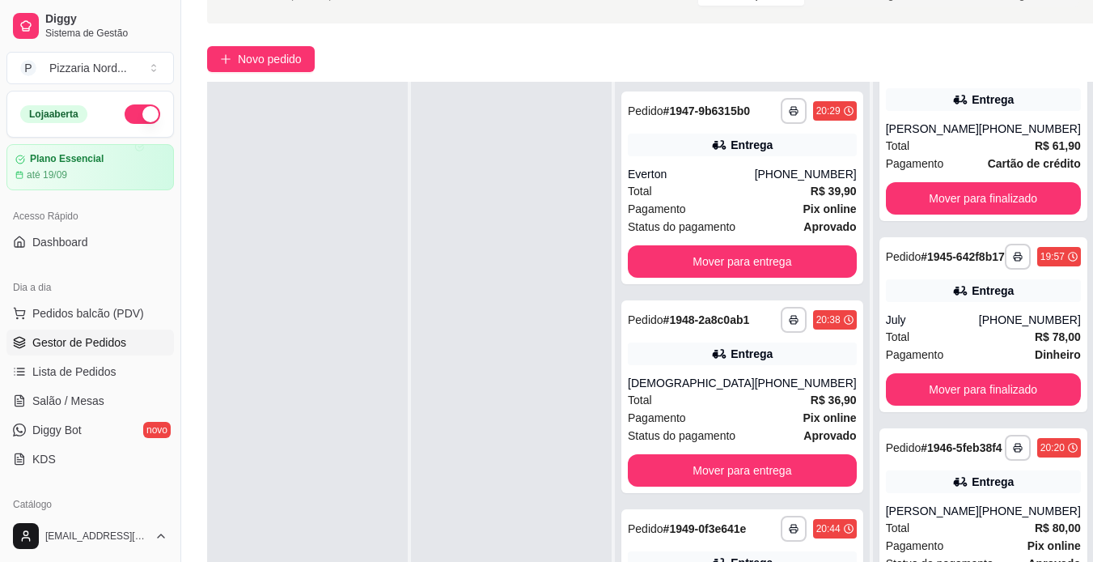
scroll to position [86, 0]
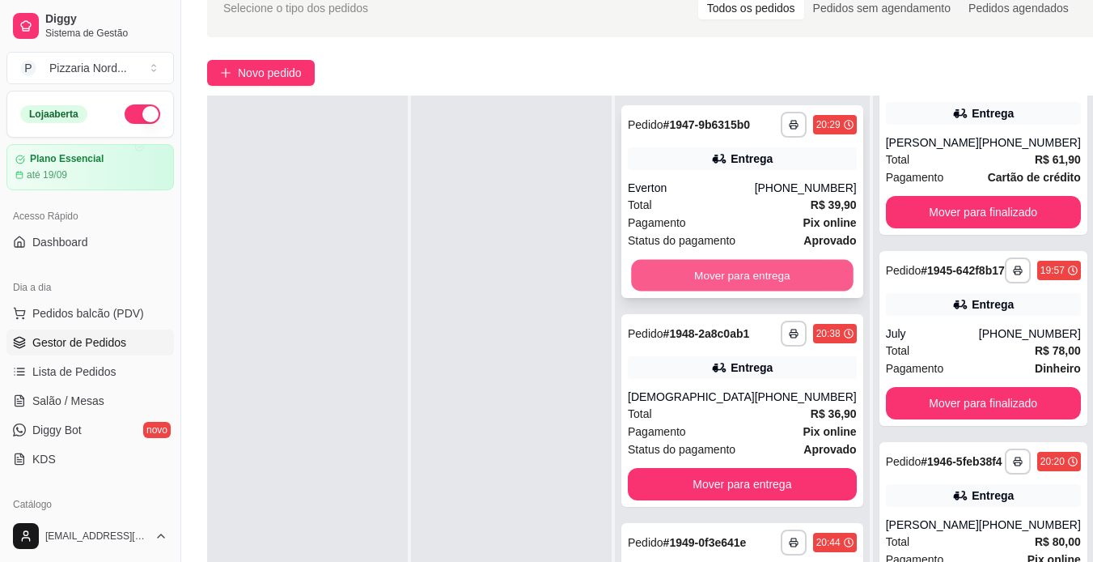
click at [692, 280] on button "Mover para entrega" at bounding box center [742, 276] width 222 height 32
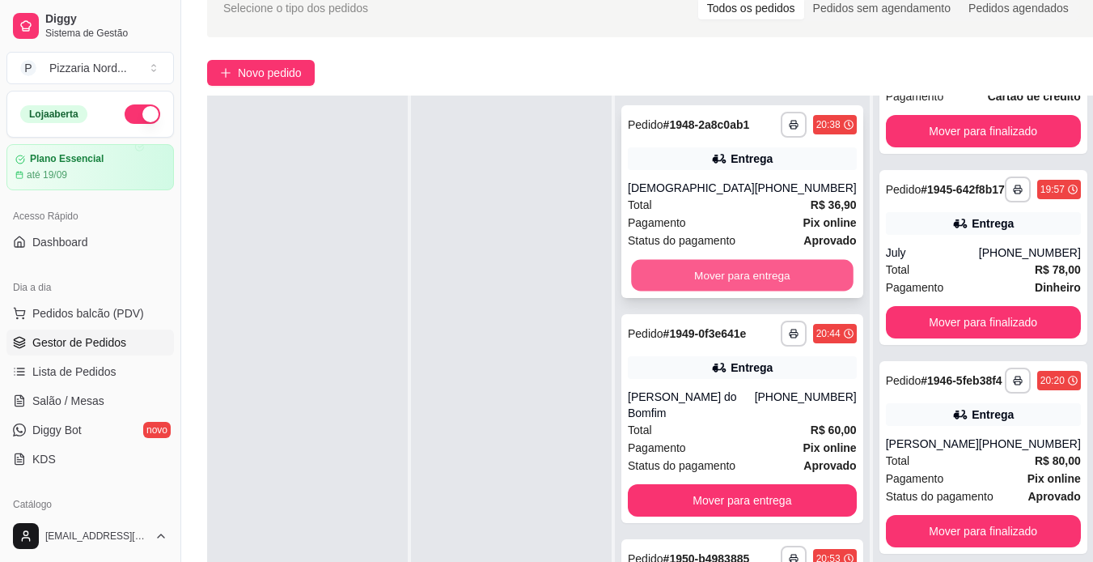
click at [680, 286] on button "Mover para entrega" at bounding box center [742, 276] width 222 height 32
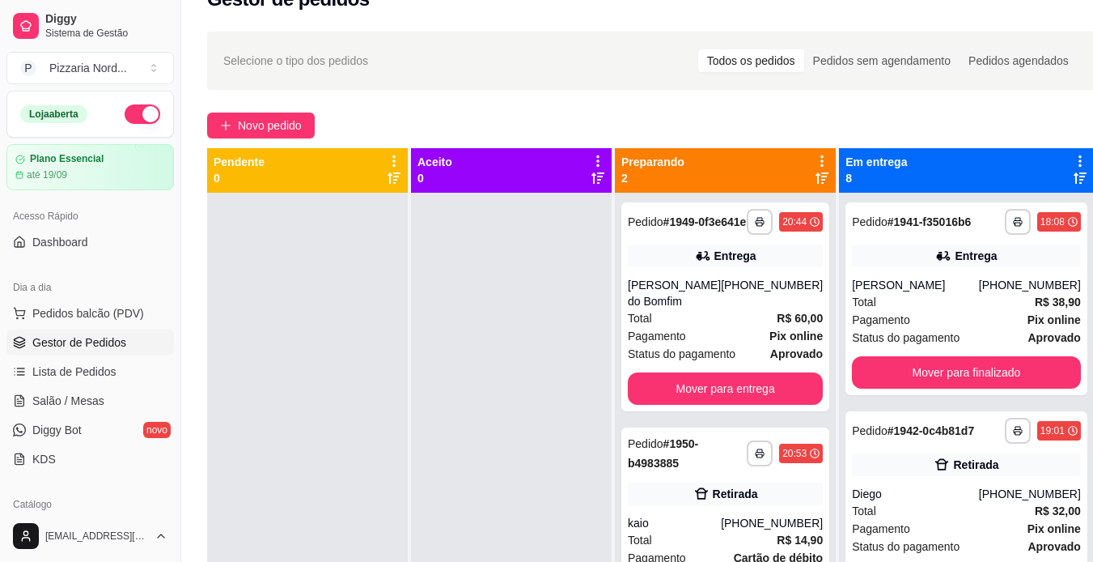
scroll to position [0, 0]
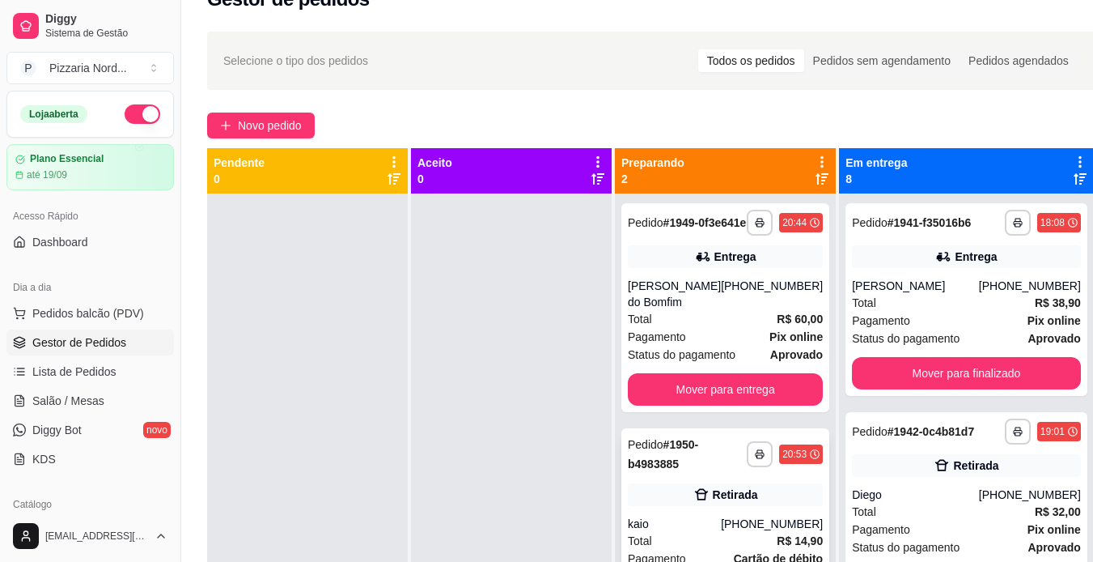
click at [758, 499] on div "Retirada" at bounding box center [735, 494] width 45 height 16
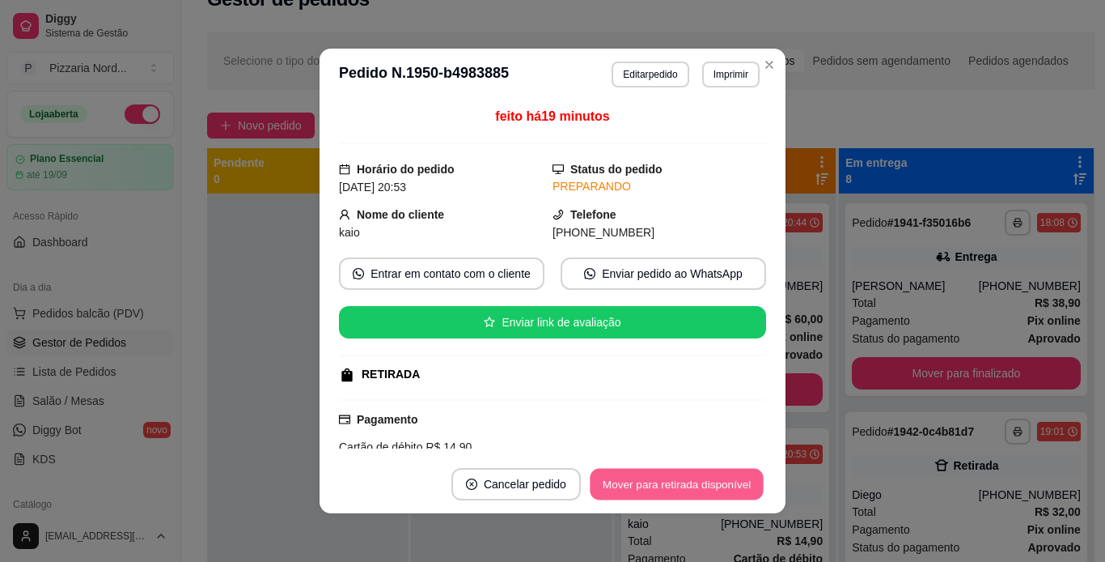
click at [668, 480] on button "Mover para retirada disponível" at bounding box center [676, 485] width 173 height 32
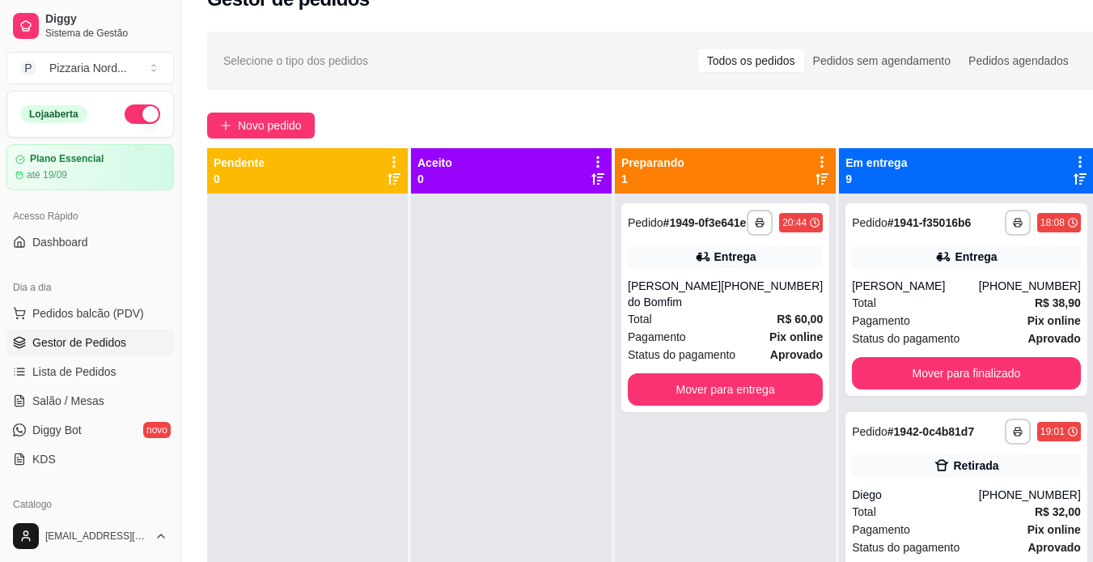
click at [517, 328] on div at bounding box center [511, 474] width 201 height 562
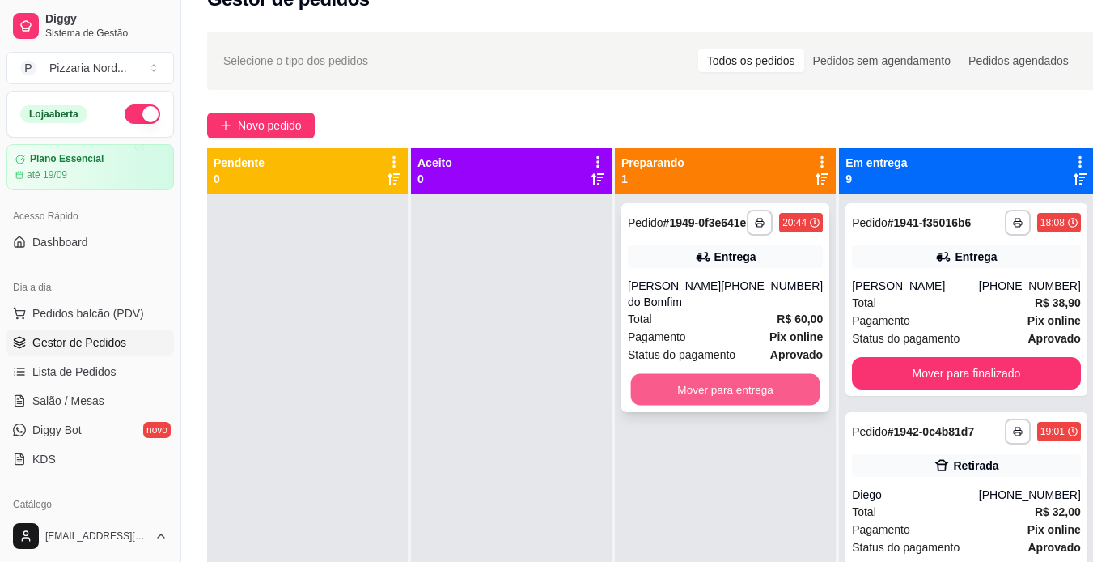
click at [771, 391] on button "Mover para entrega" at bounding box center [725, 390] width 189 height 32
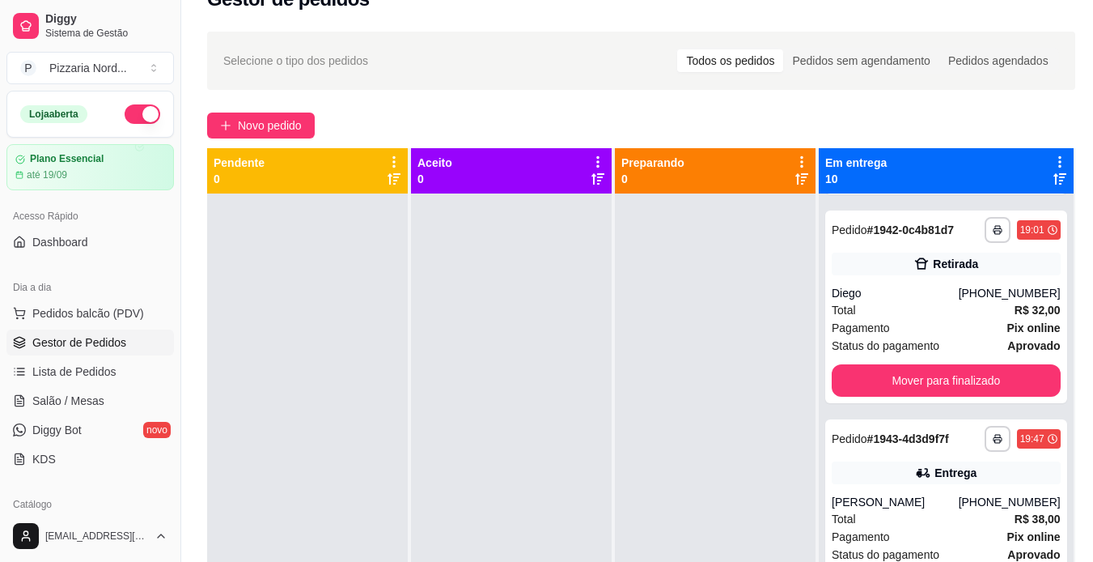
scroll to position [247, 0]
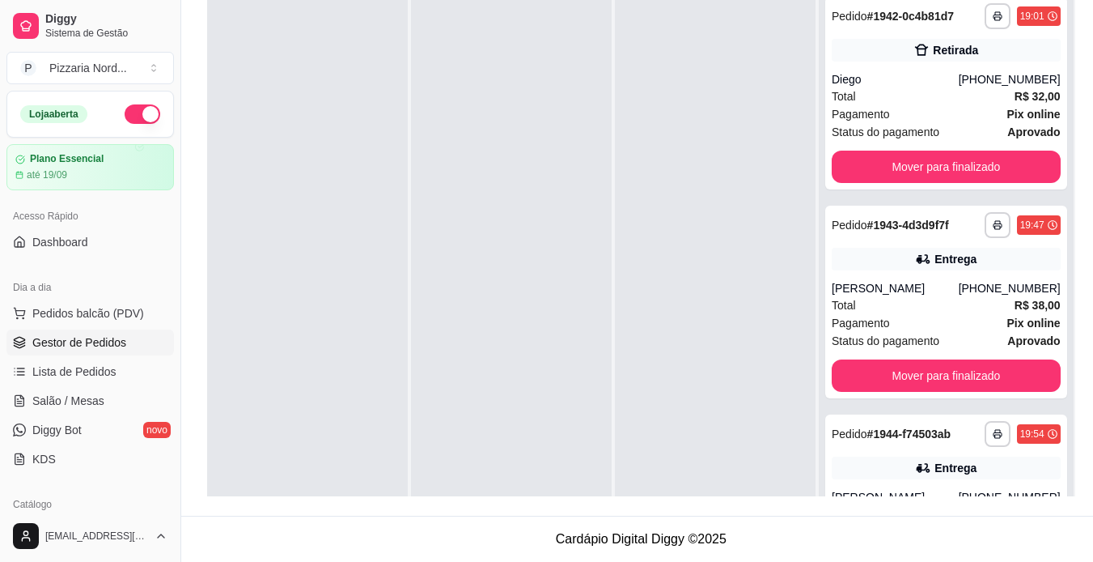
click at [1046, 497] on div "**********" at bounding box center [641, 161] width 920 height 707
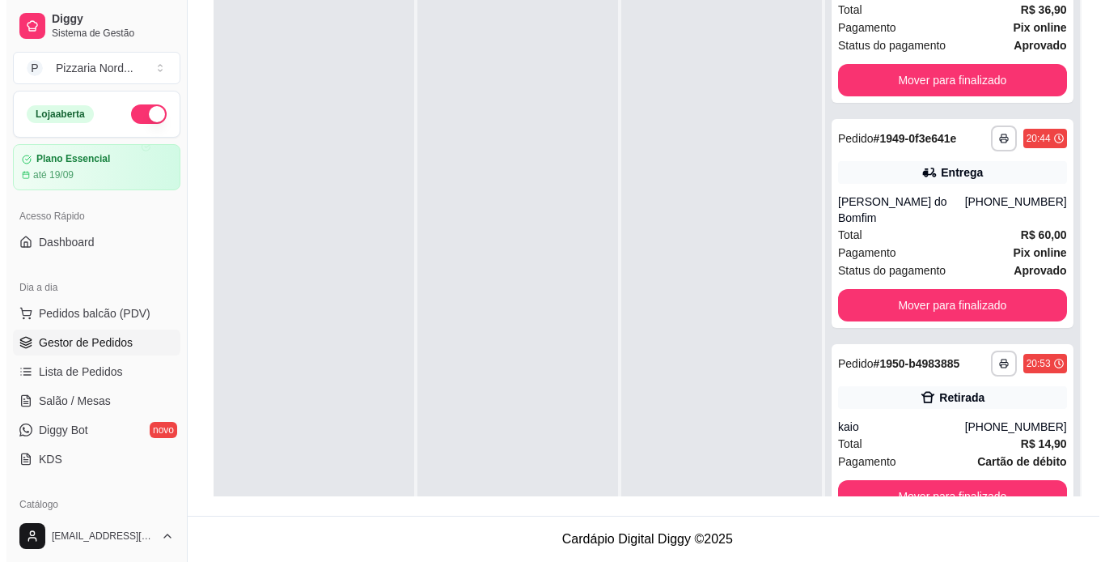
scroll to position [45, 0]
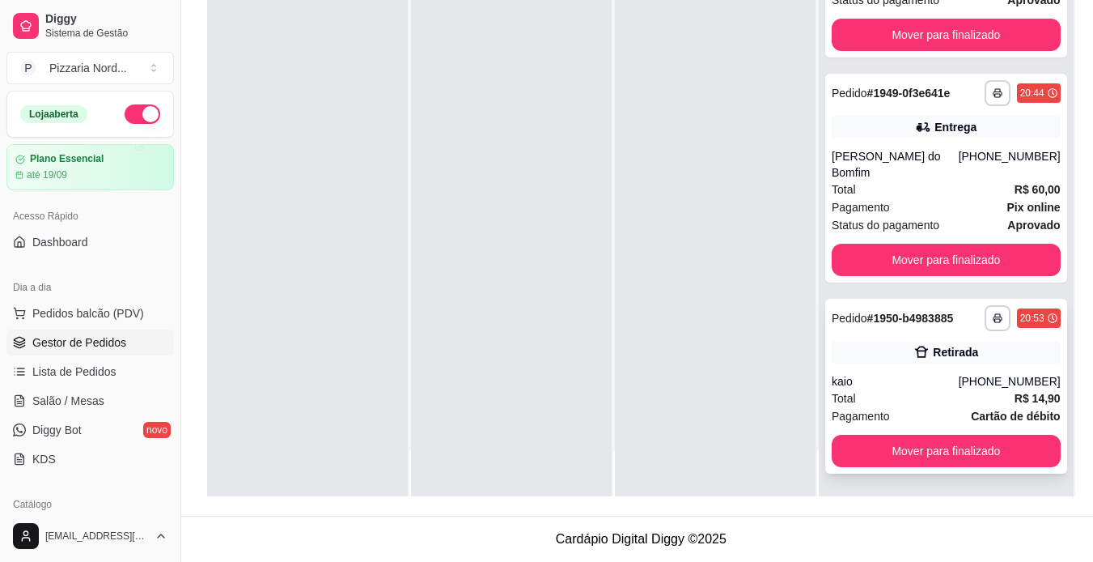
click at [922, 328] on div "Pedido # 1950-b4983885" at bounding box center [892, 317] width 121 height 19
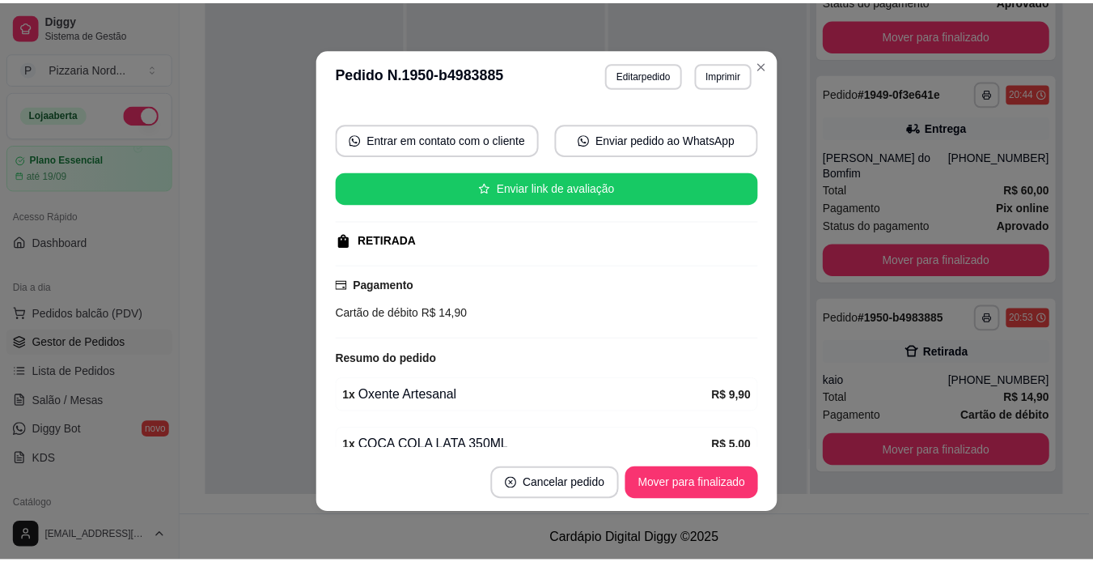
scroll to position [144, 0]
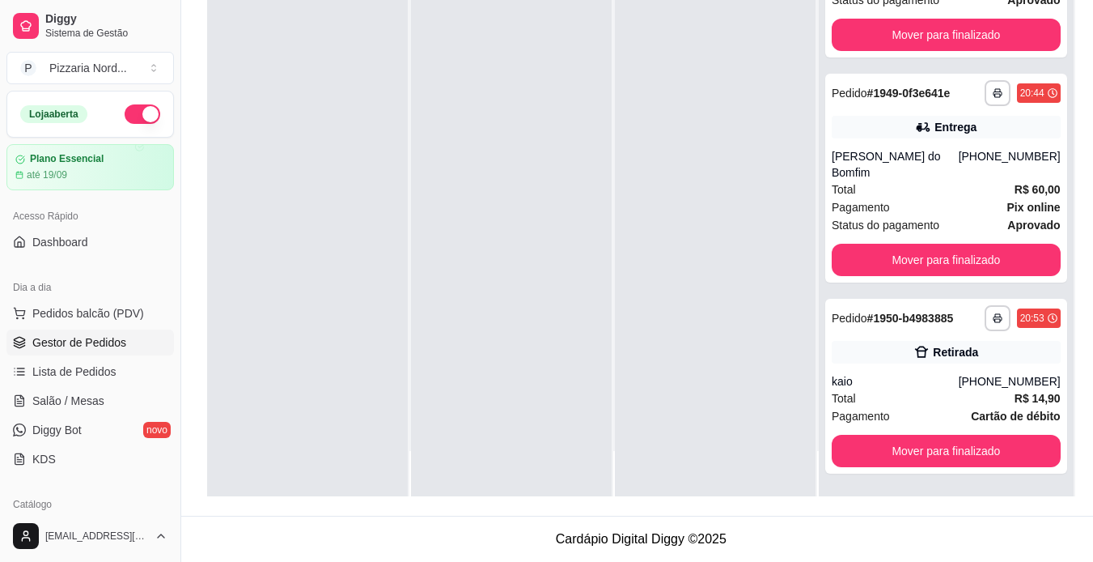
drag, startPoint x: 1054, startPoint y: 363, endPoint x: 1050, endPoint y: 372, distance: 9.8
click at [1050, 372] on div "**********" at bounding box center [947, 192] width 257 height 607
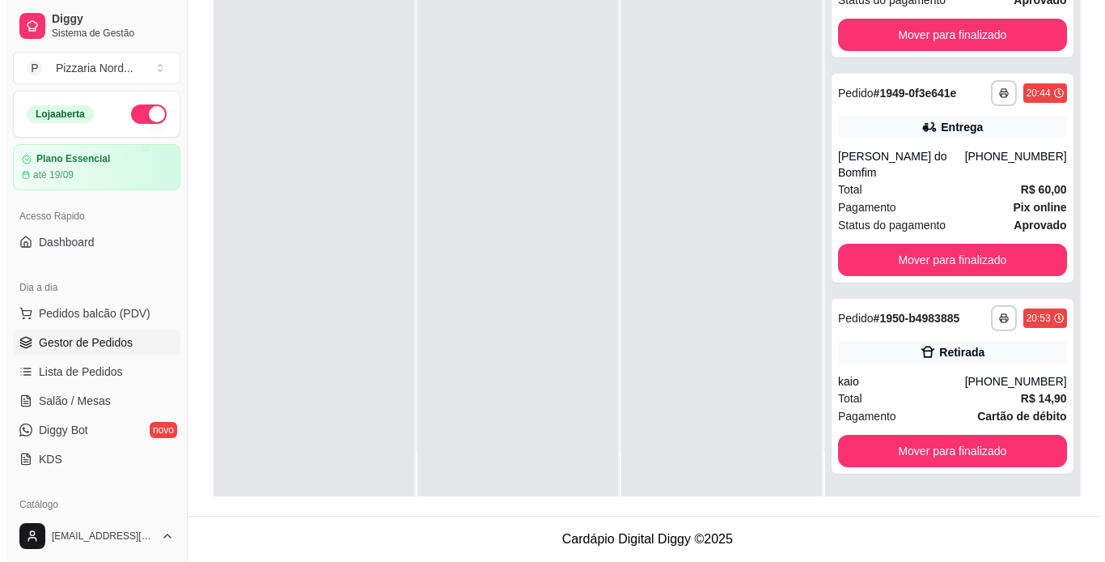
scroll to position [1651, 0]
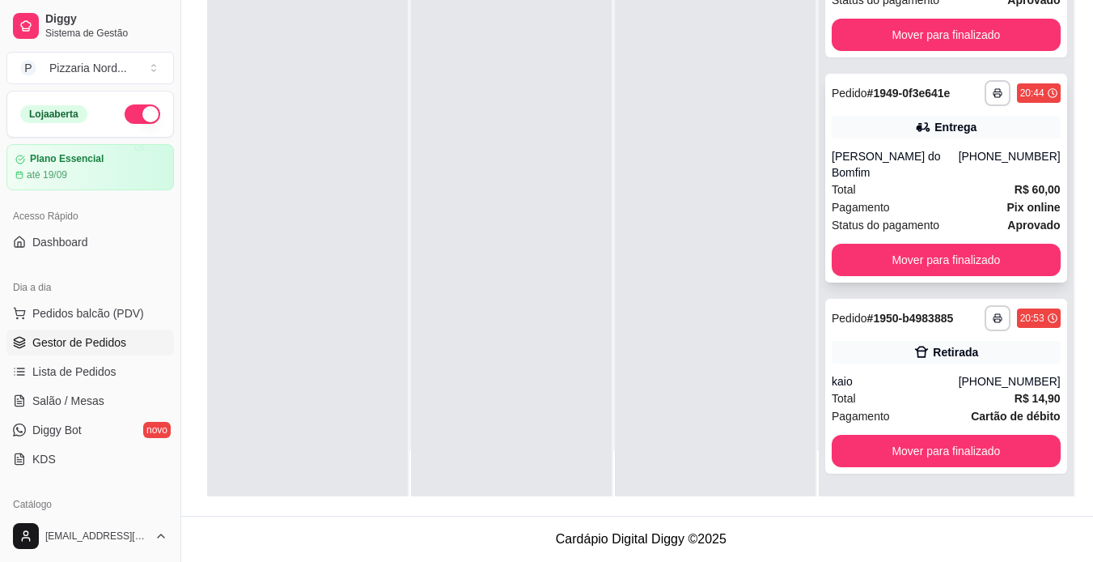
click at [965, 148] on div "[PHONE_NUMBER]" at bounding box center [1010, 164] width 102 height 32
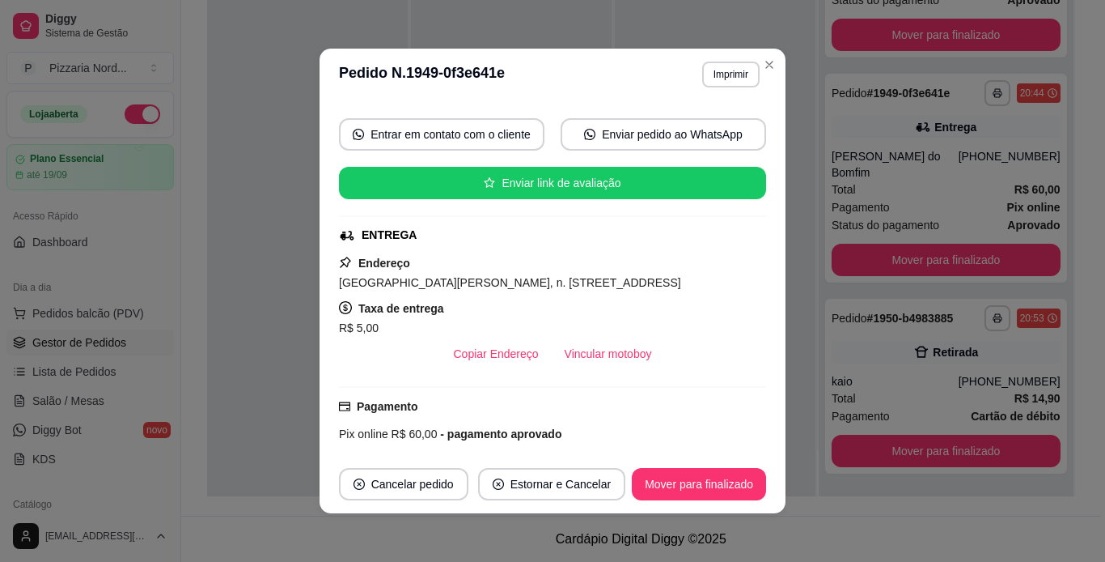
scroll to position [166, 0]
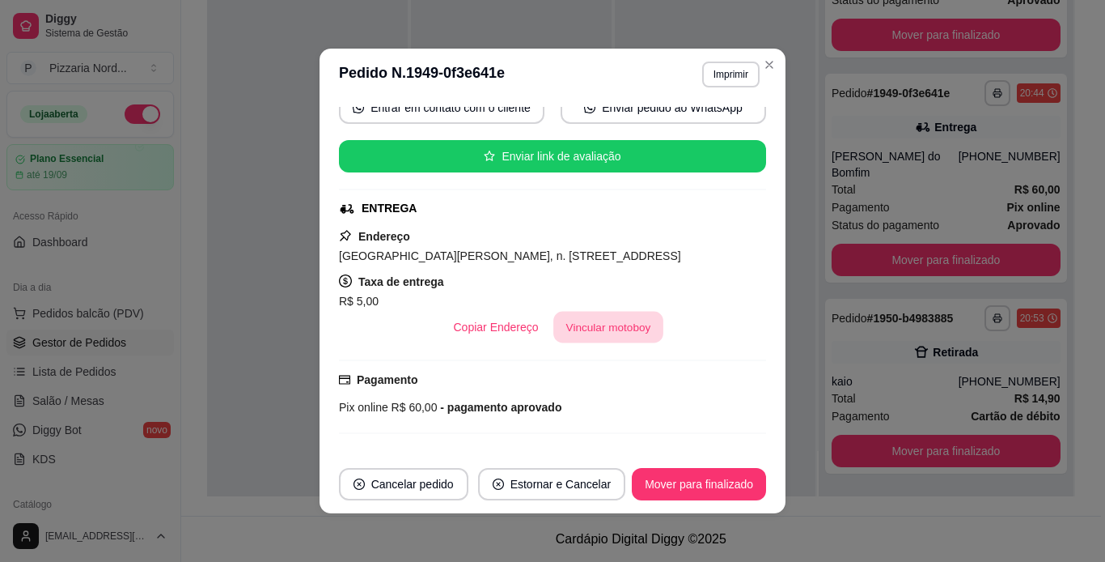
click at [562, 332] on button "Vincular motoboy" at bounding box center [609, 328] width 110 height 32
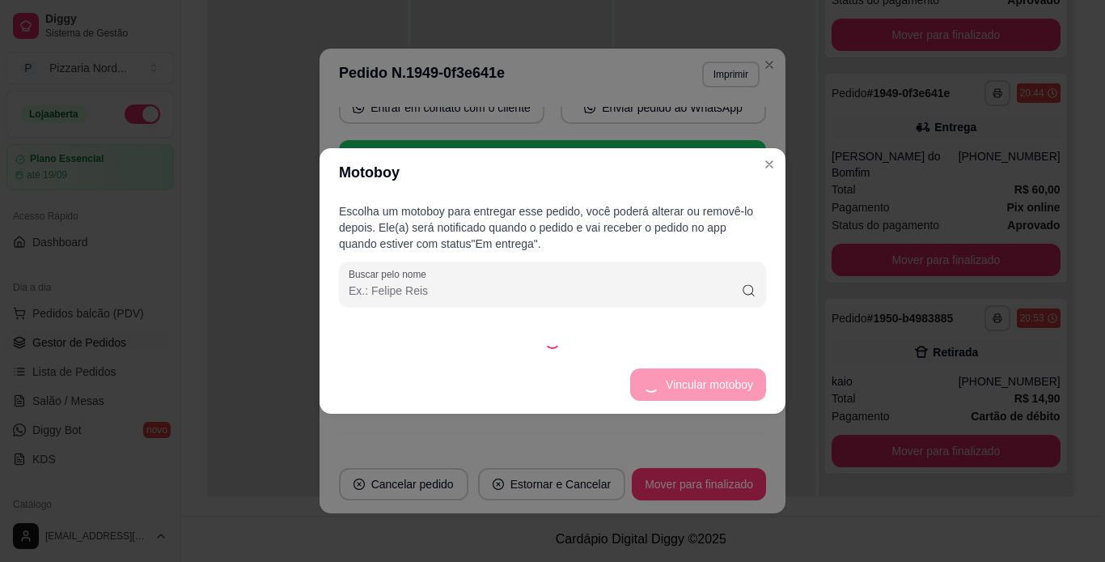
click at [602, 337] on div at bounding box center [552, 341] width 427 height 16
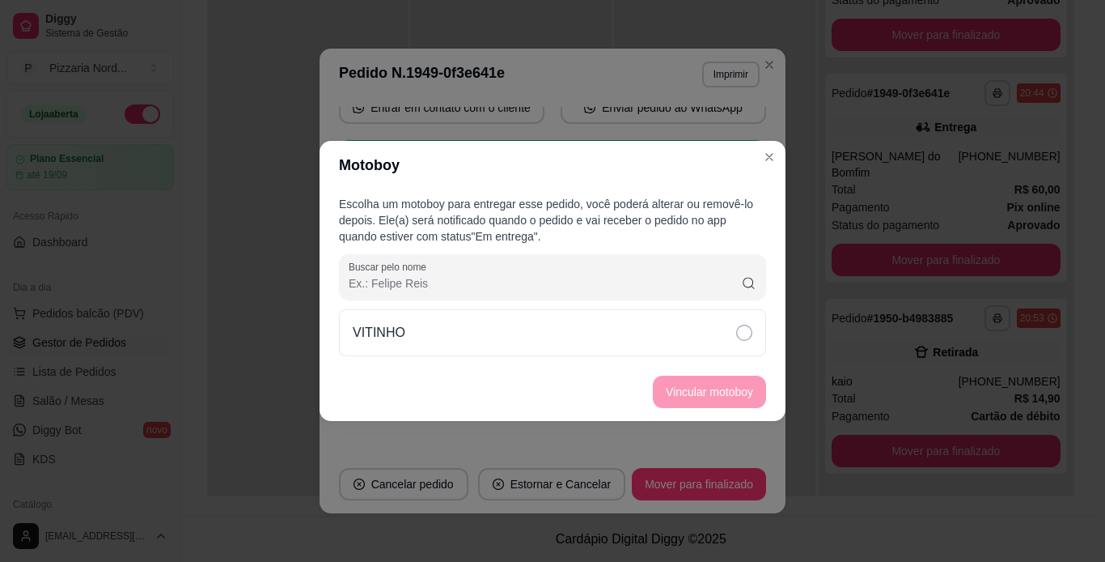
click at [602, 337] on div "VITINHO" at bounding box center [552, 332] width 427 height 47
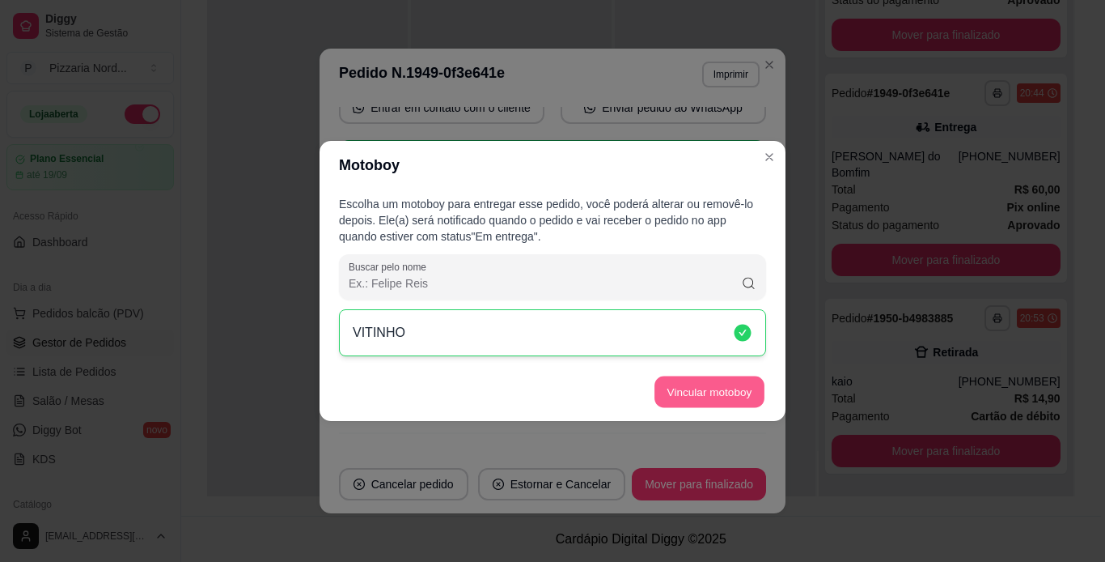
click at [691, 398] on button "Vincular motoboy" at bounding box center [710, 392] width 110 height 32
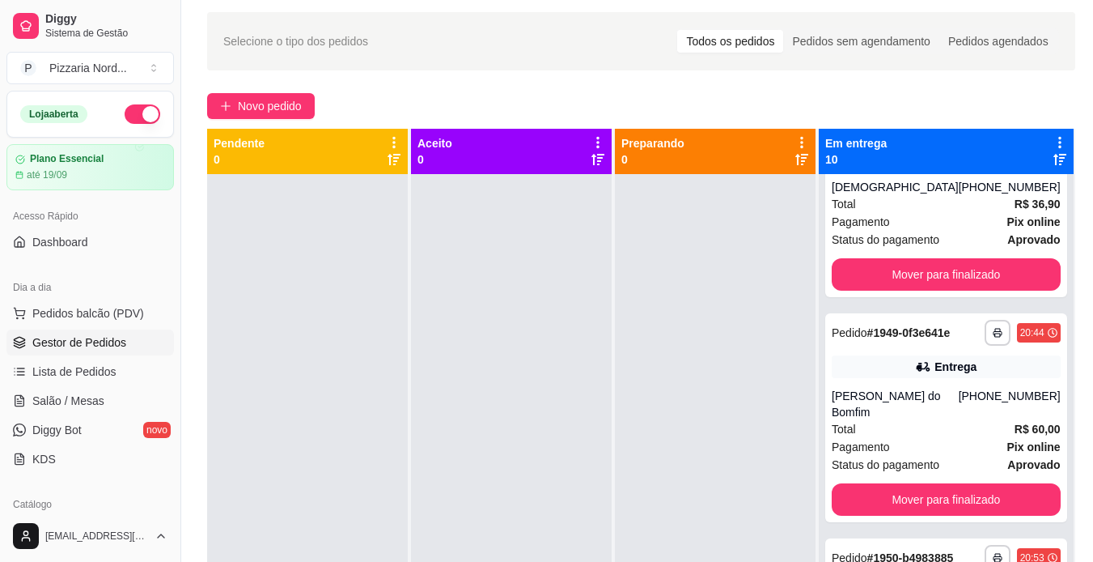
scroll to position [0, 0]
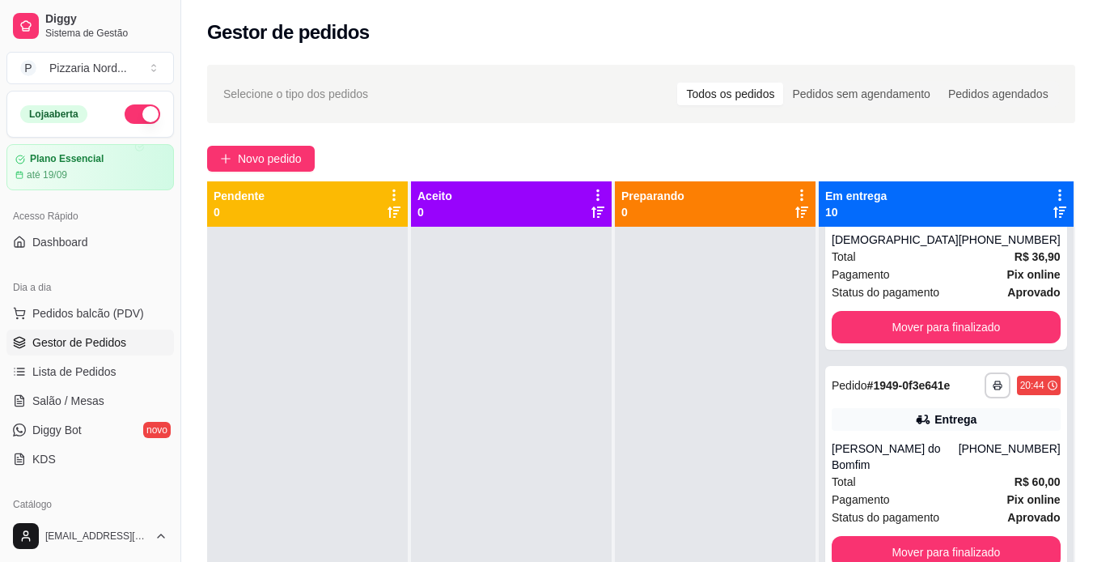
click at [139, 106] on button "button" at bounding box center [143, 113] width 36 height 19
